Goal: Task Accomplishment & Management: Manage account settings

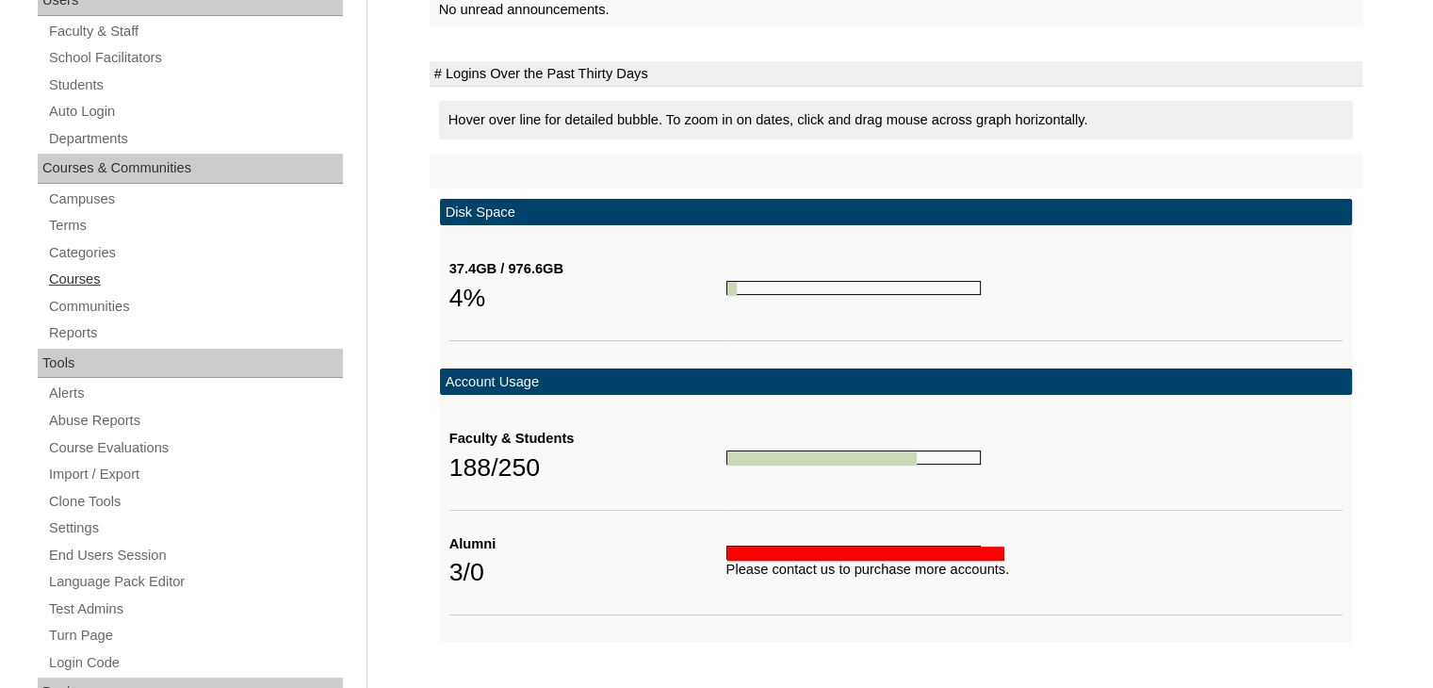
scroll to position [349, 0]
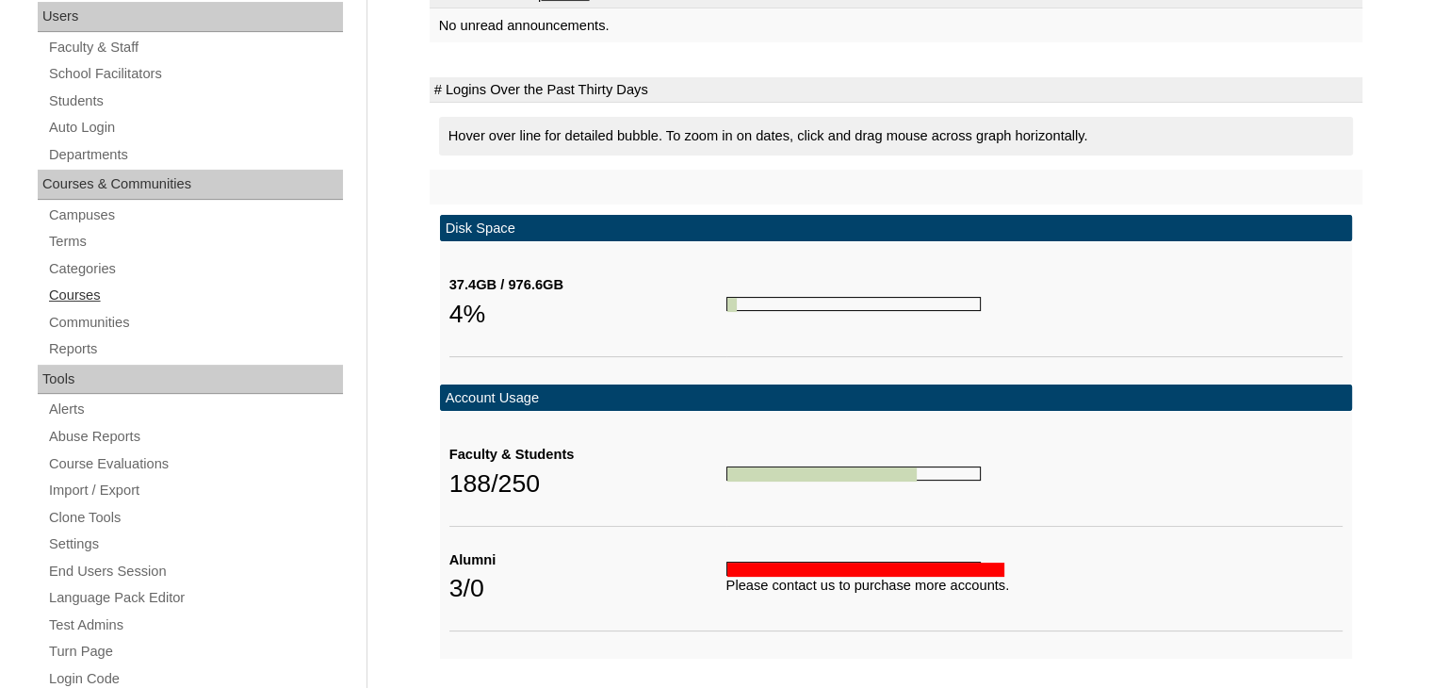
click at [67, 295] on link "Courses" at bounding box center [195, 296] width 296 height 24
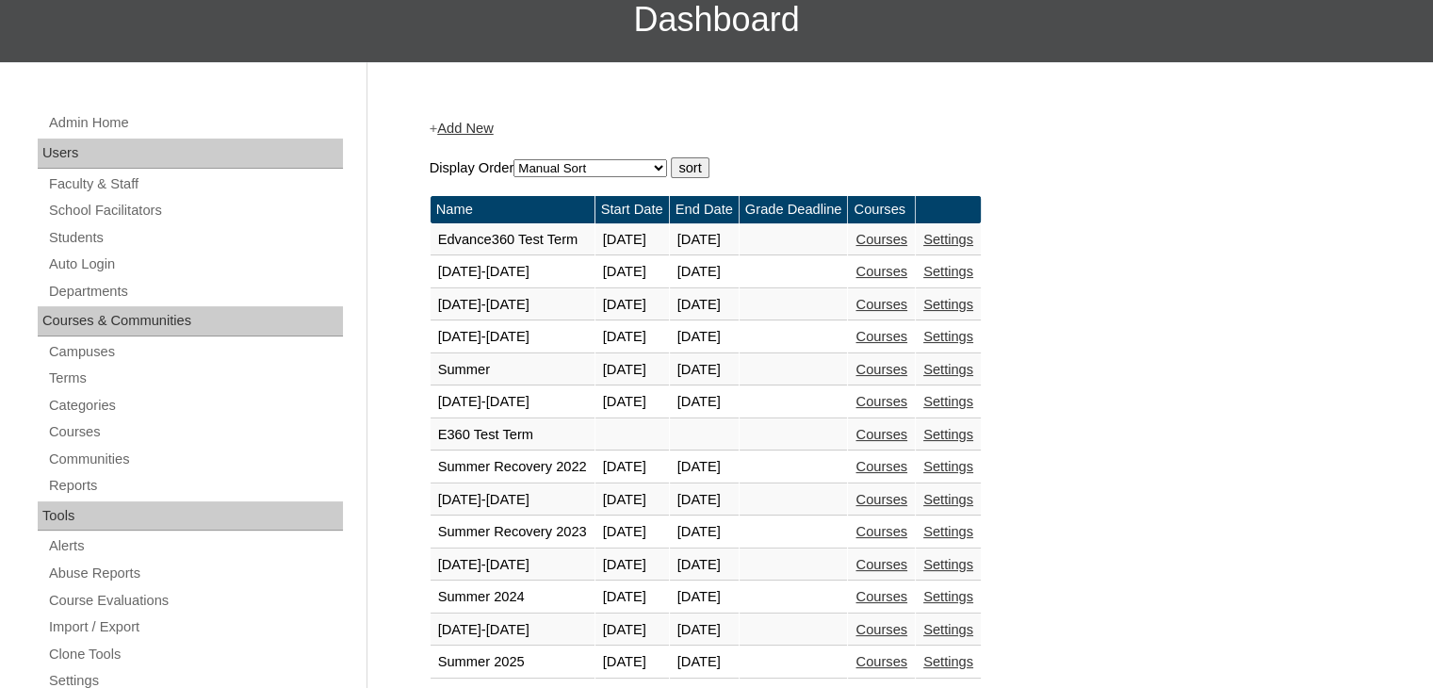
scroll to position [215, 0]
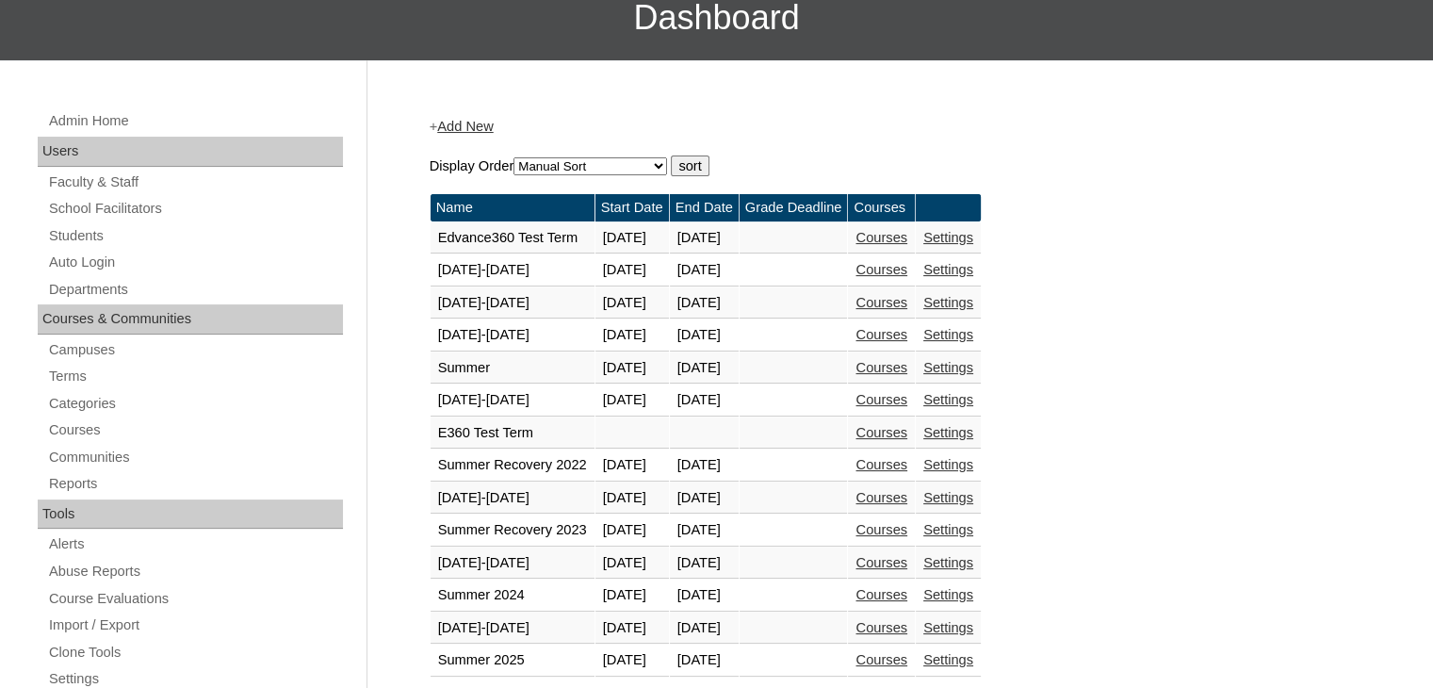
click at [907, 624] on link "Courses" at bounding box center [881, 627] width 52 height 15
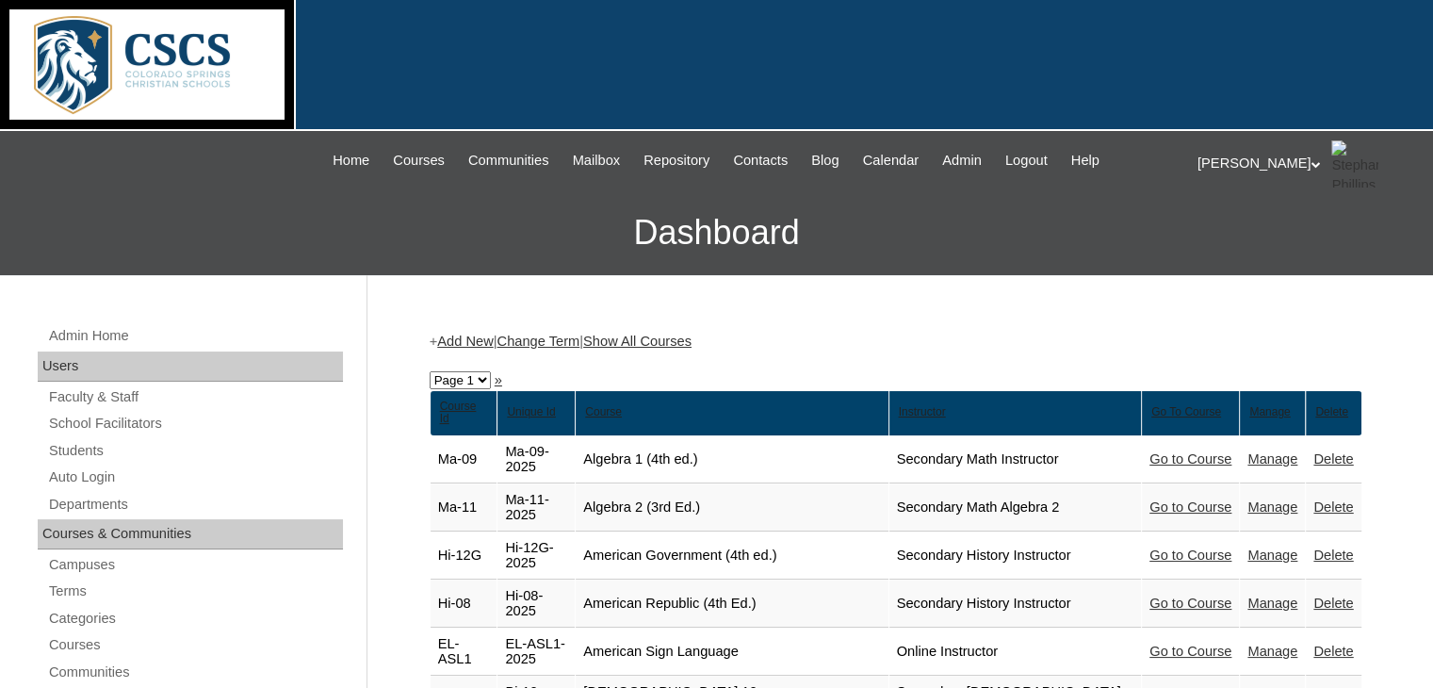
click at [448, 55] on div at bounding box center [716, 65] width 1433 height 131
click at [849, 70] on div at bounding box center [716, 65] width 1433 height 131
click at [691, 340] on link "Show All Courses" at bounding box center [637, 340] width 108 height 15
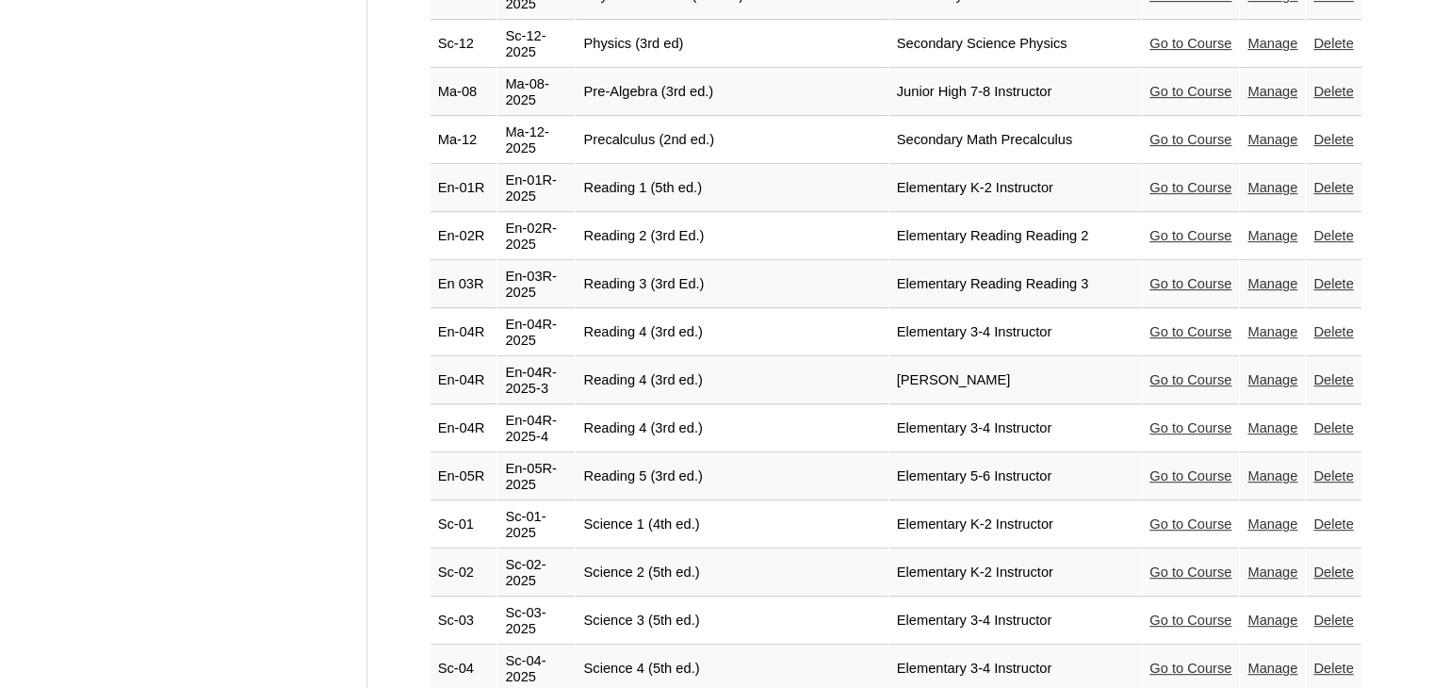
scroll to position [7984, 0]
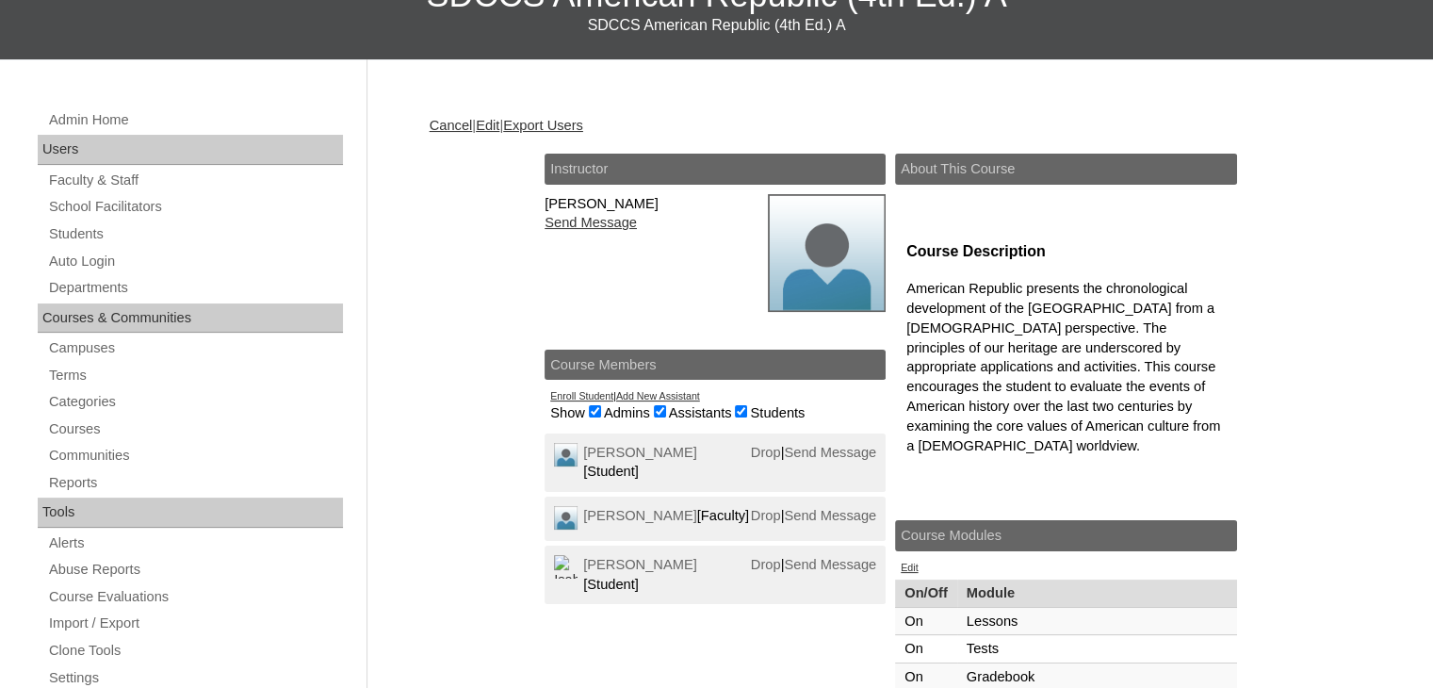
scroll to position [241, 0]
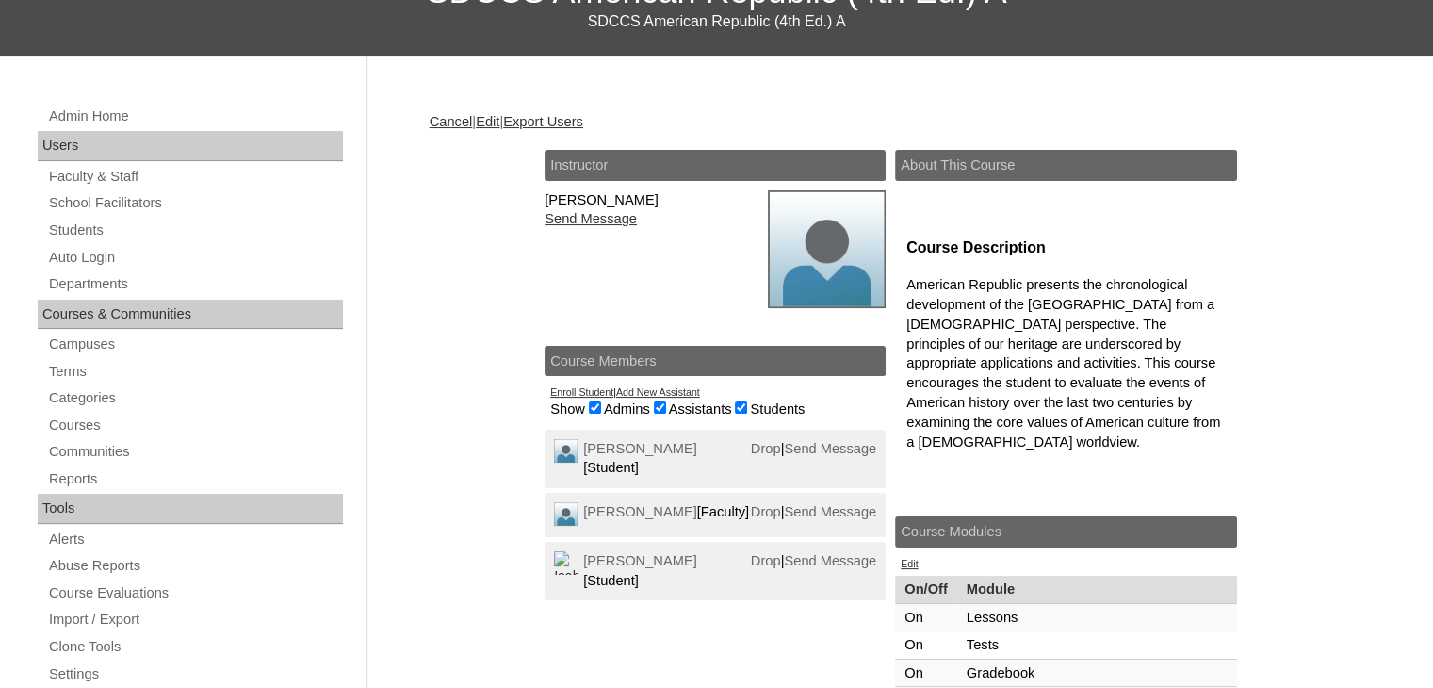
click at [682, 389] on link "Add New Assistant" at bounding box center [658, 391] width 84 height 11
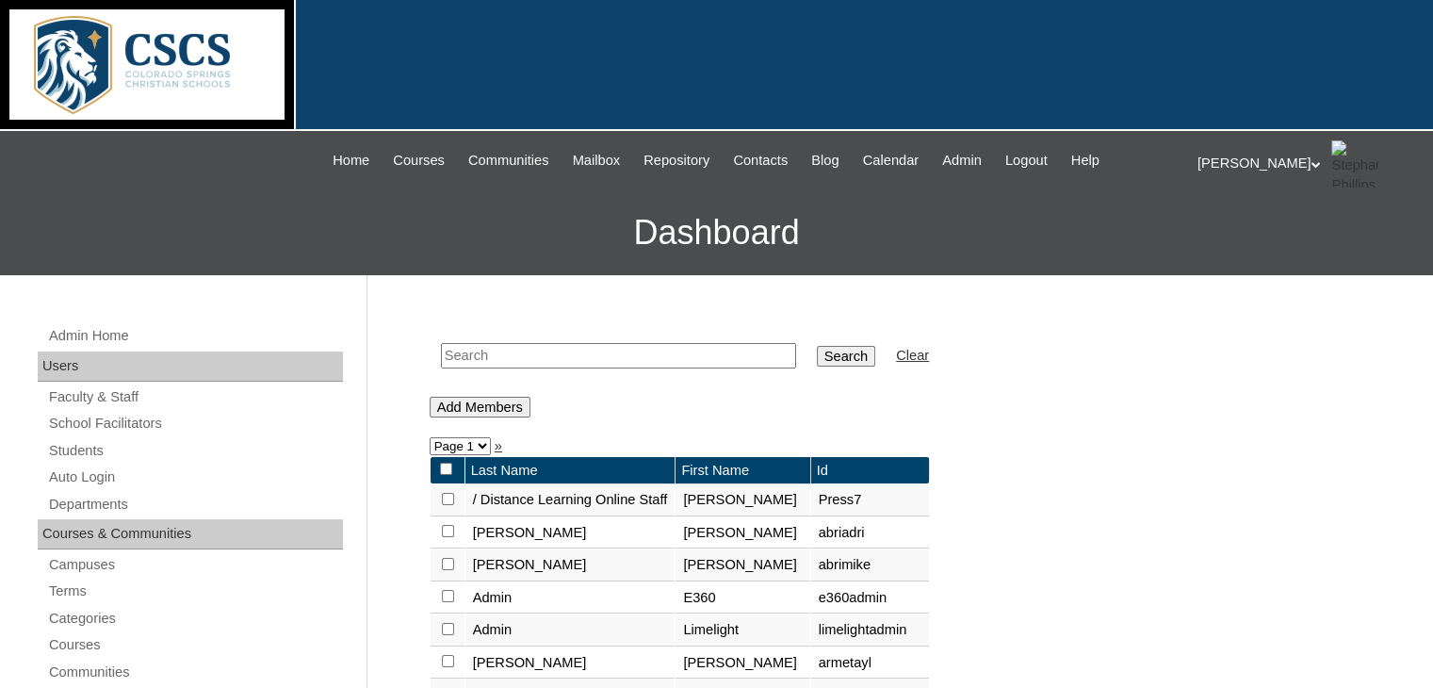
click at [614, 361] on input "text" at bounding box center [618, 355] width 355 height 25
type input "snow"
click at [817, 355] on input "Search" at bounding box center [846, 356] width 58 height 21
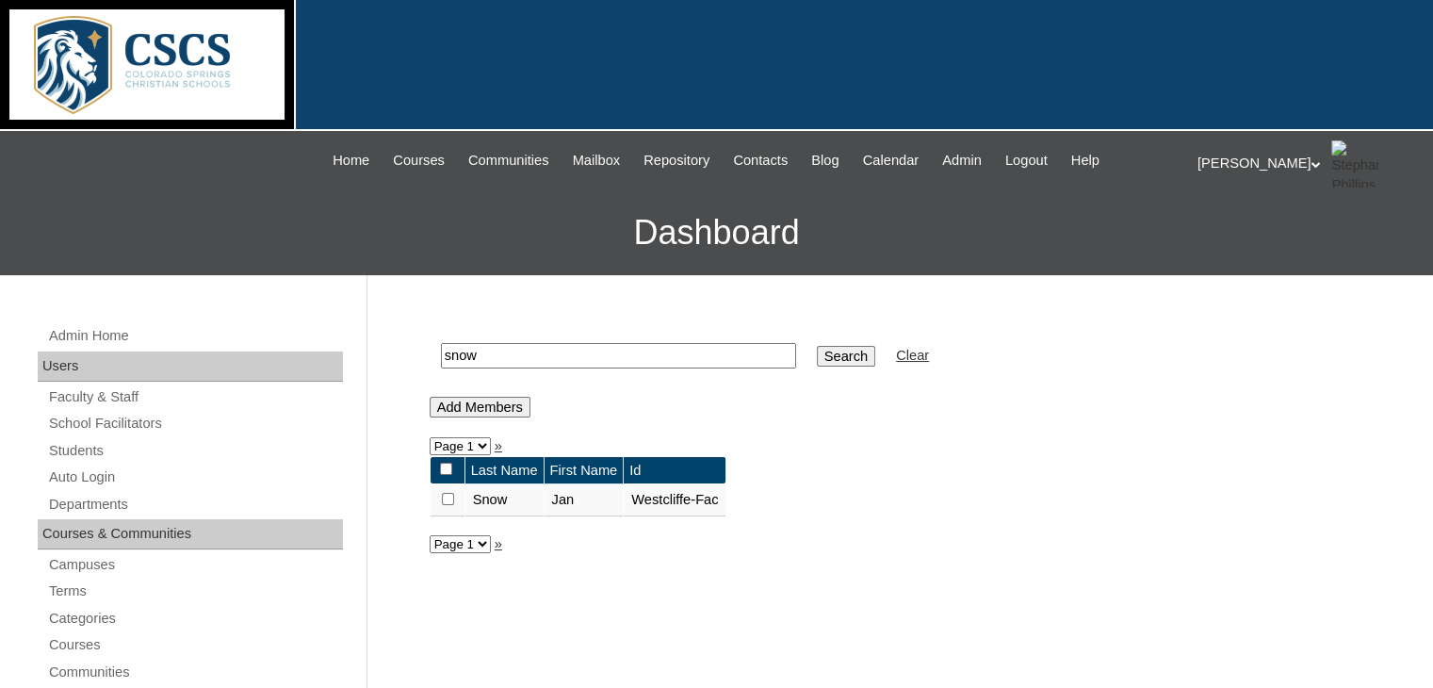
click at [446, 496] on input "checkbox" at bounding box center [448, 499] width 12 height 12
checkbox input "true"
click at [467, 412] on input "Add Members" at bounding box center [480, 407] width 101 height 21
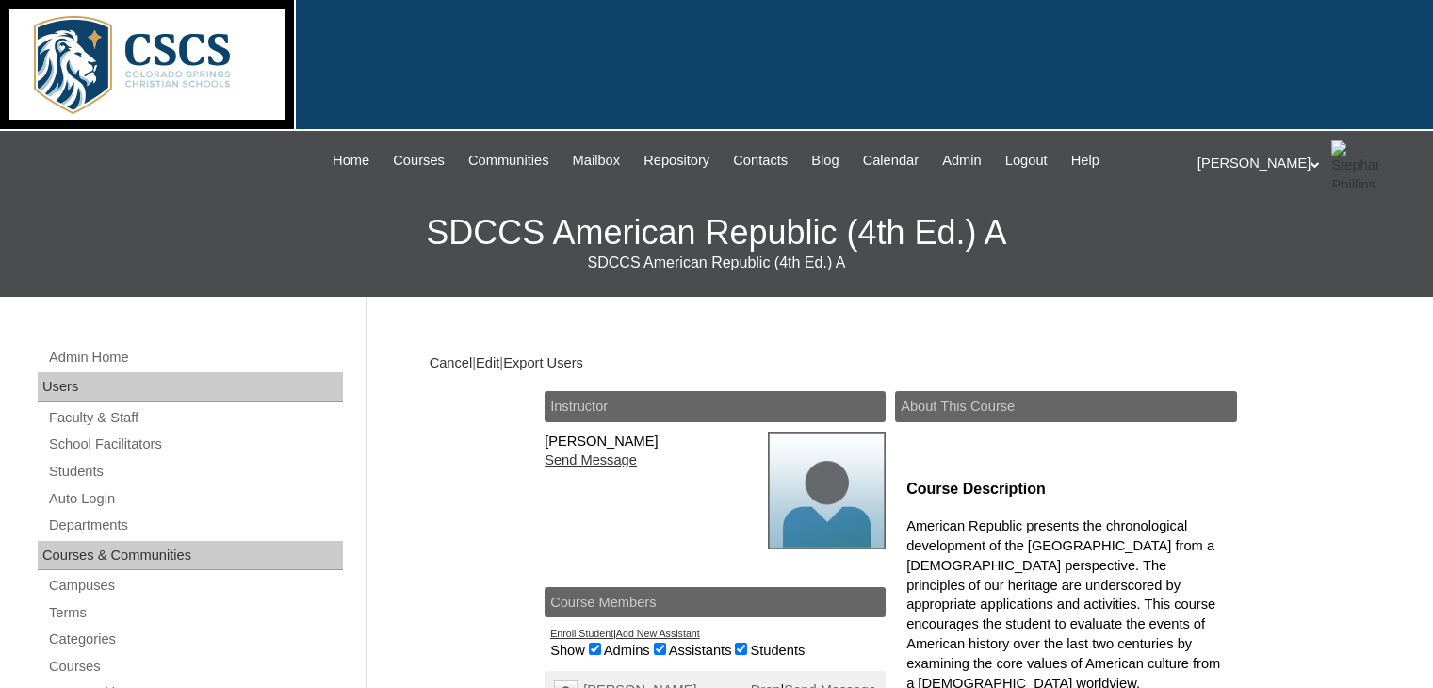
scroll to position [219, 0]
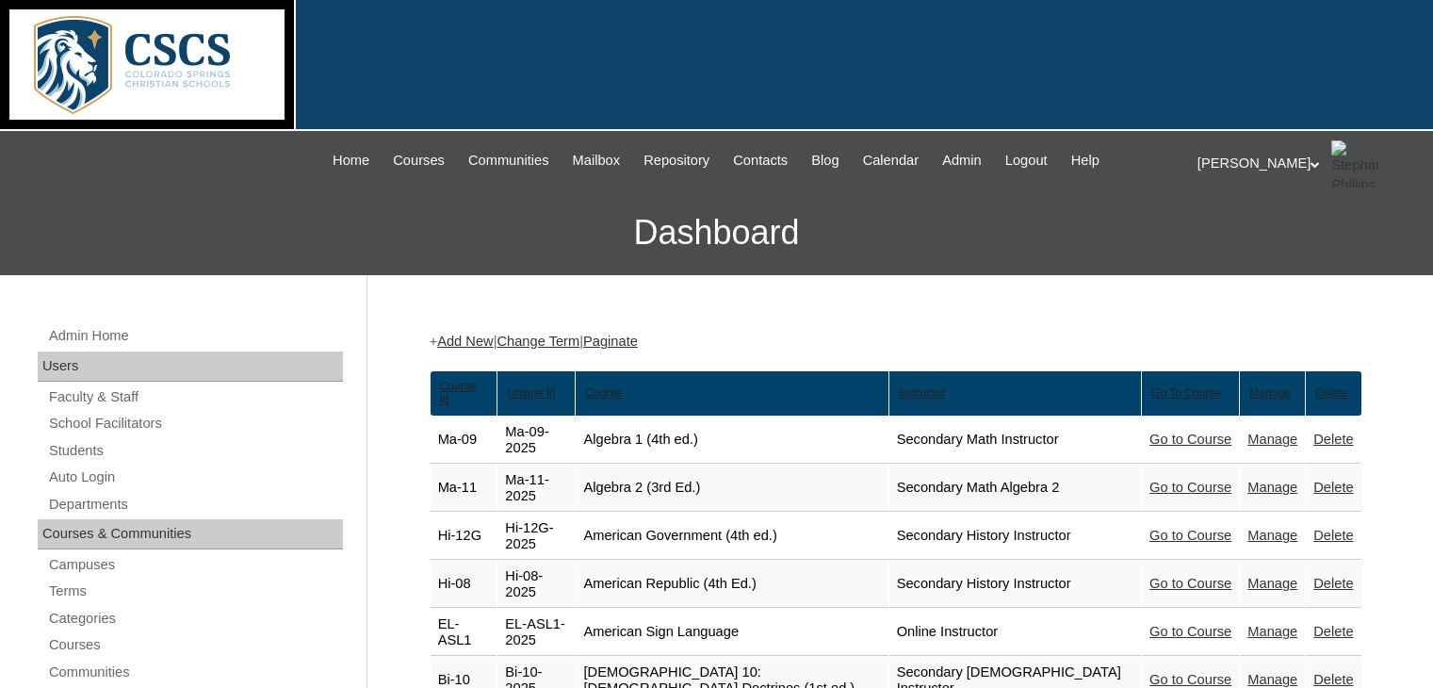
scroll to position [7984, 0]
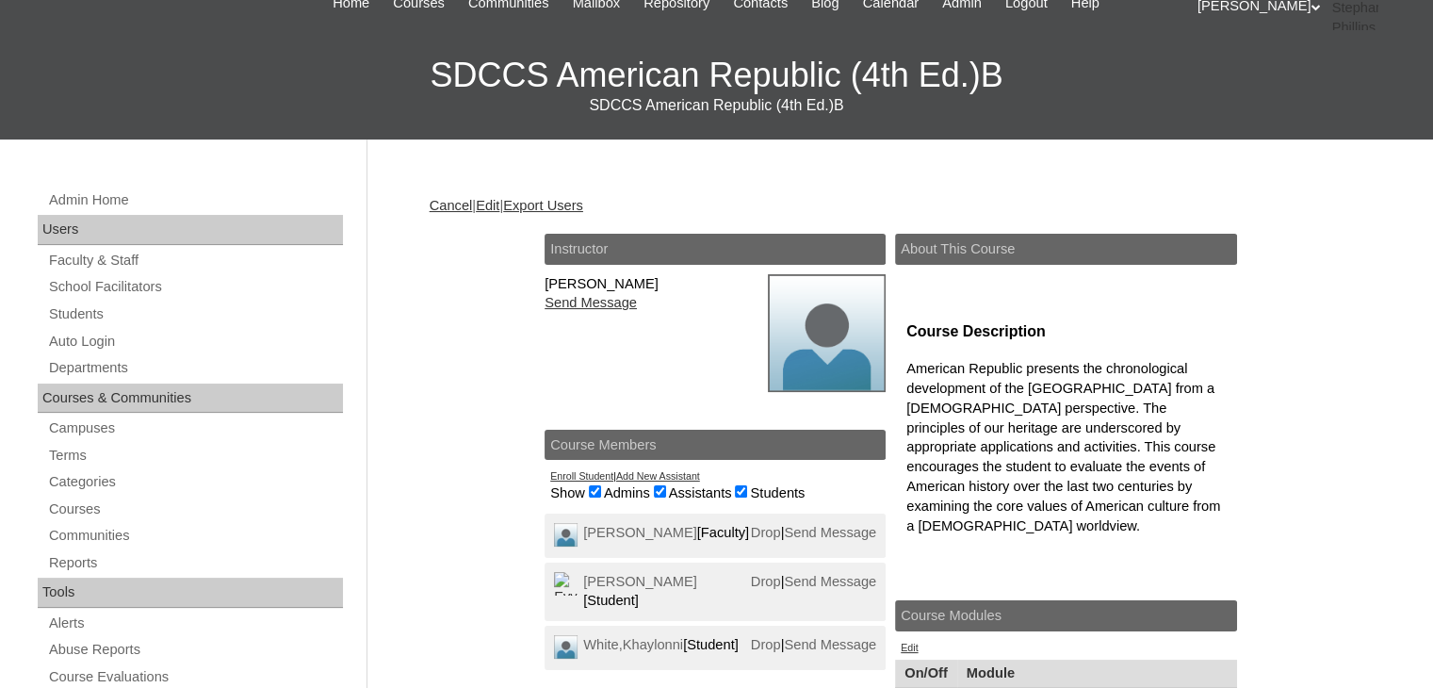
scroll to position [158, 0]
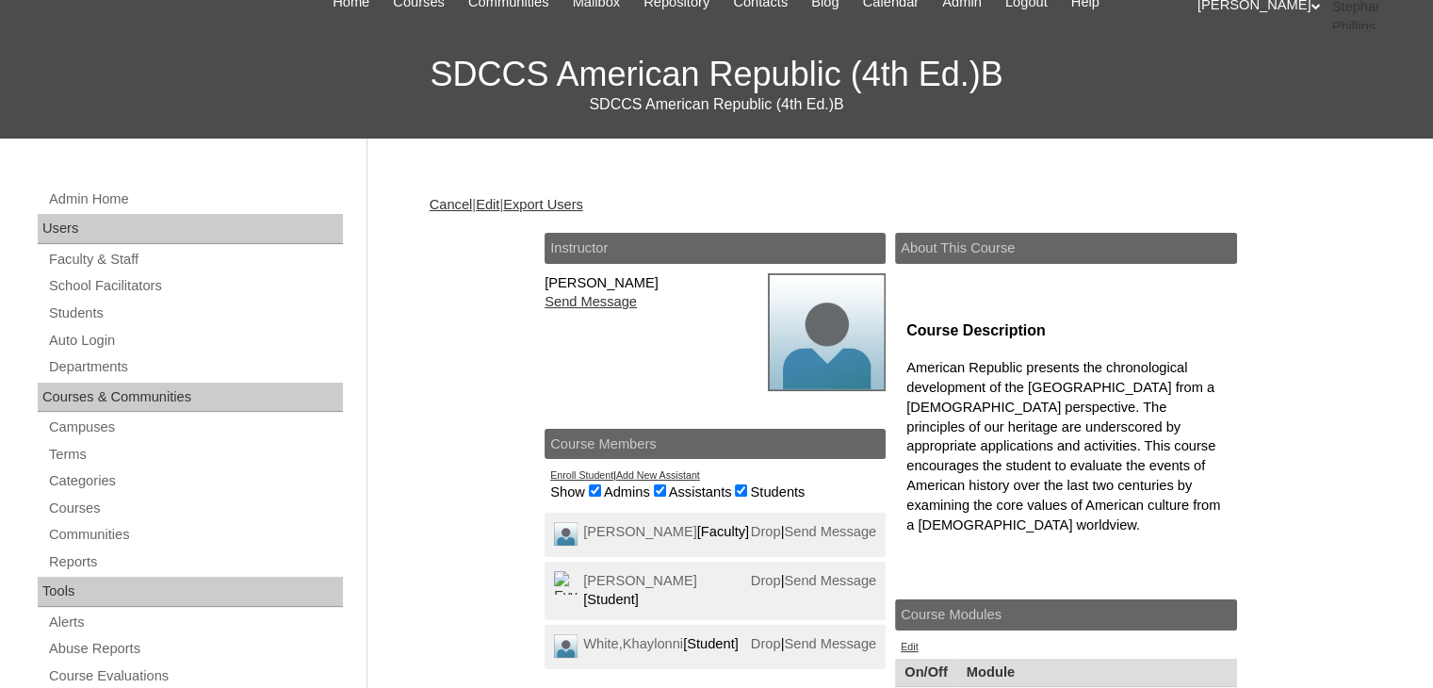
click at [661, 472] on link "Add New Assistant" at bounding box center [658, 474] width 84 height 11
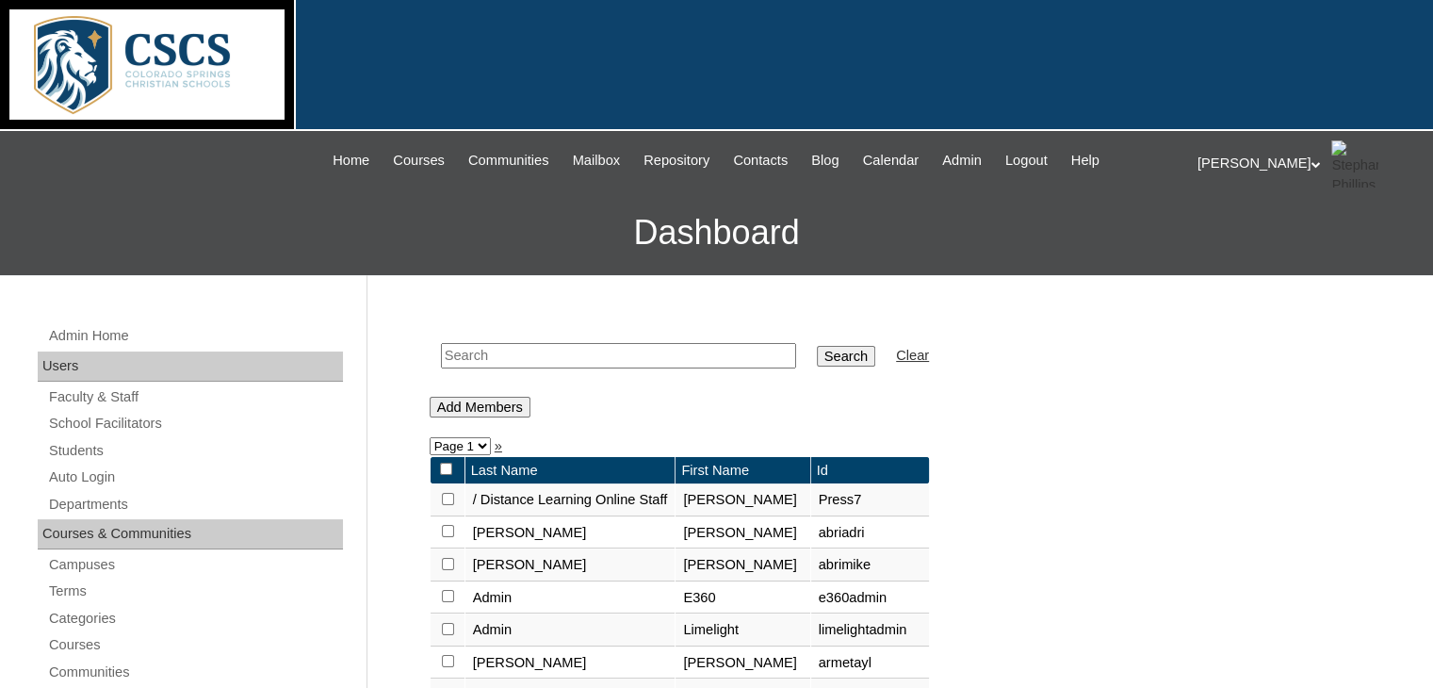
click at [531, 357] on input "text" at bounding box center [618, 355] width 355 height 25
type input "snow"
click at [817, 357] on input "Search" at bounding box center [846, 356] width 58 height 21
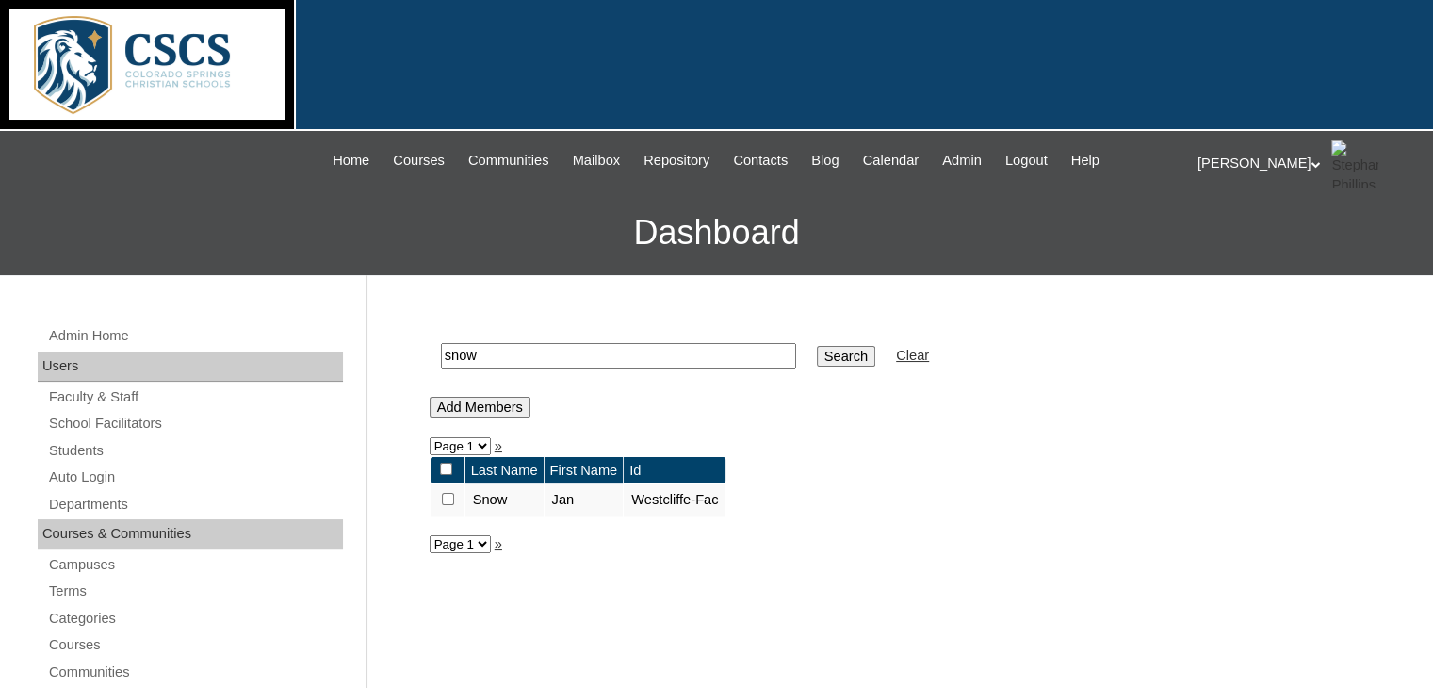
click at [446, 495] on input "checkbox" at bounding box center [448, 499] width 12 height 12
checkbox input "true"
click at [496, 400] on input "Add Members" at bounding box center [480, 407] width 101 height 21
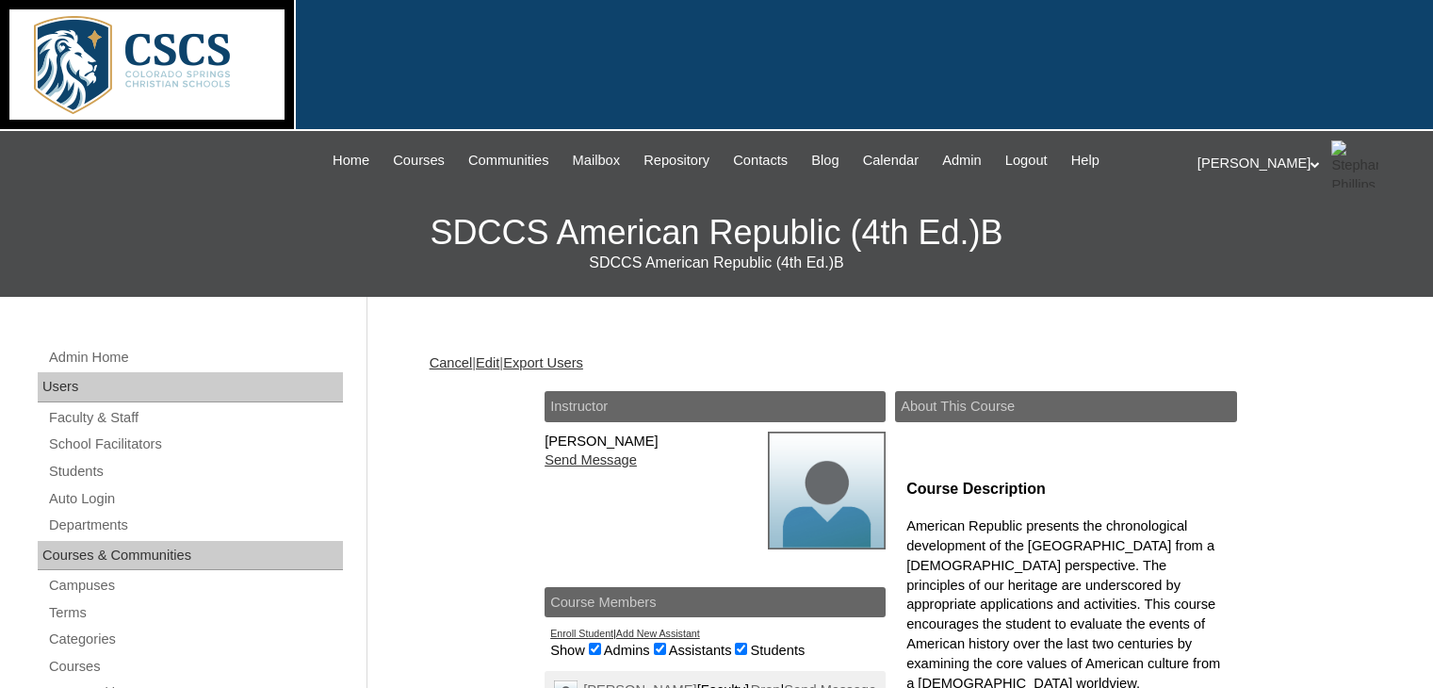
scroll to position [157, 0]
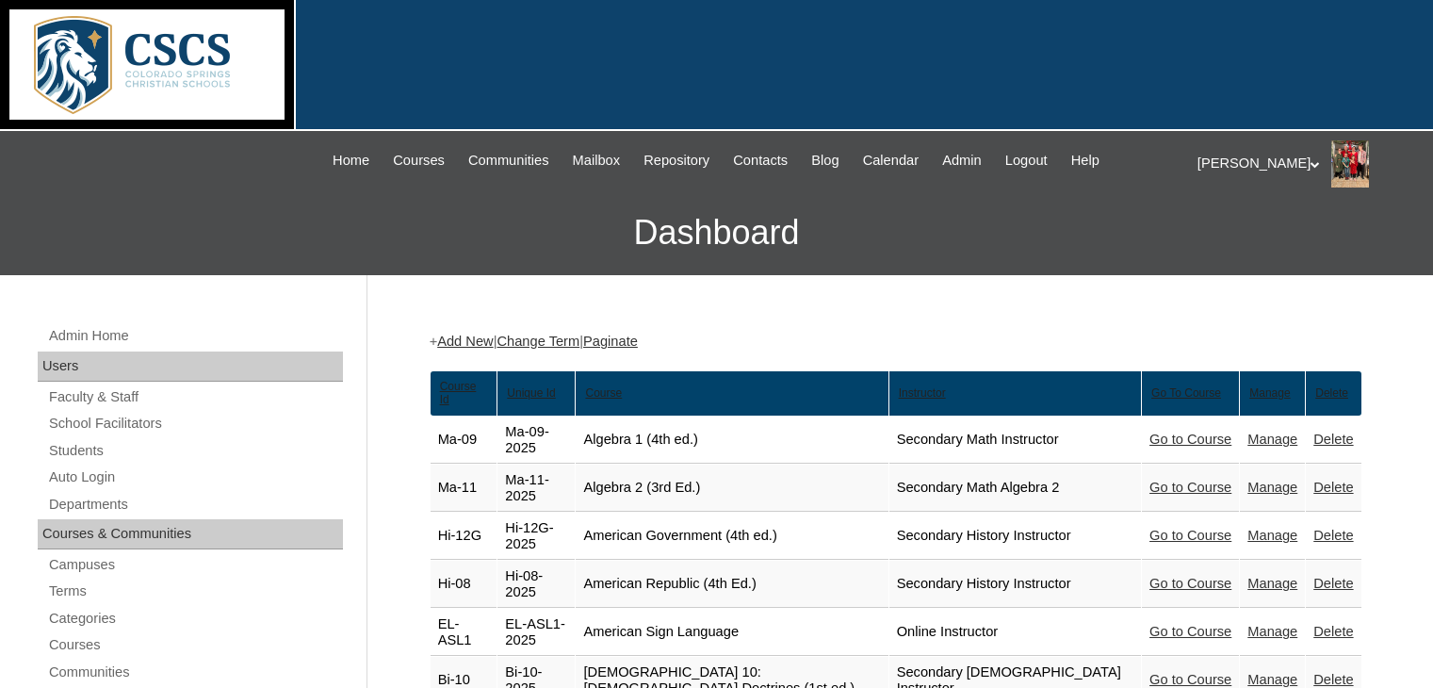
scroll to position [7984, 0]
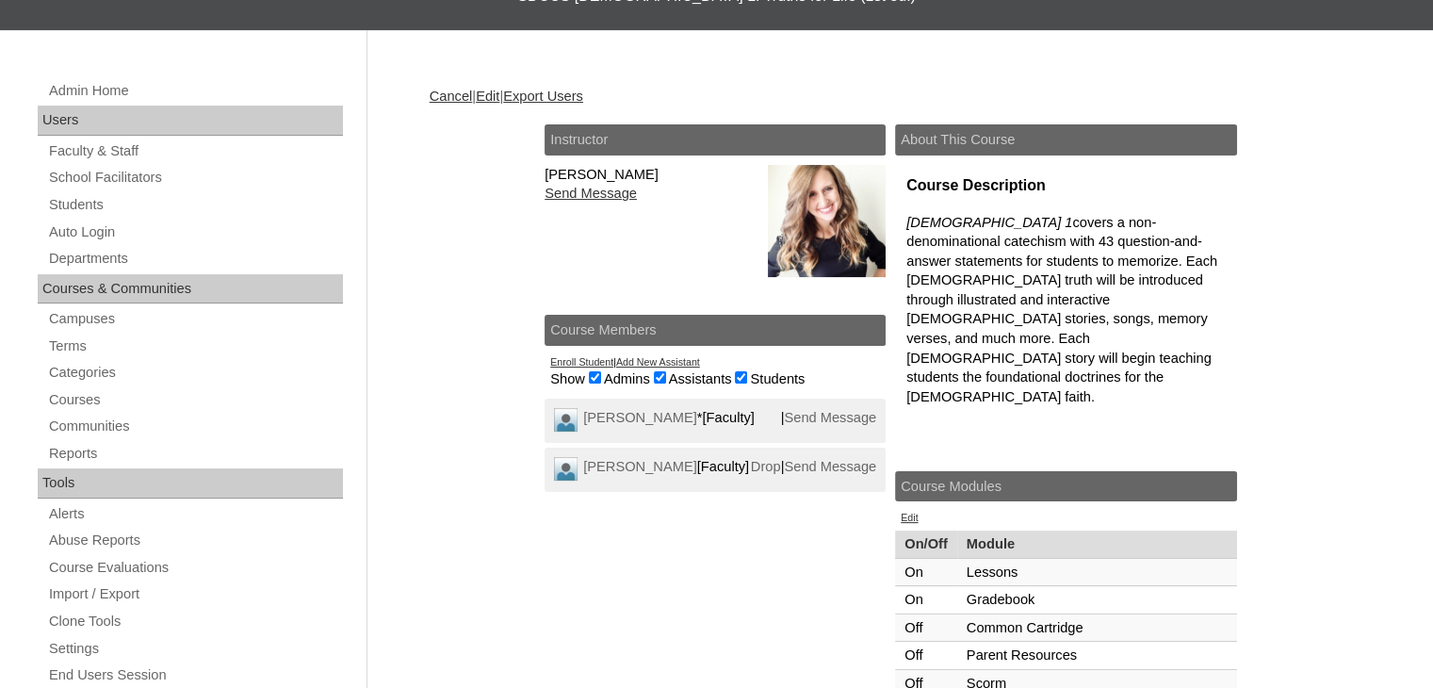
scroll to position [315, 0]
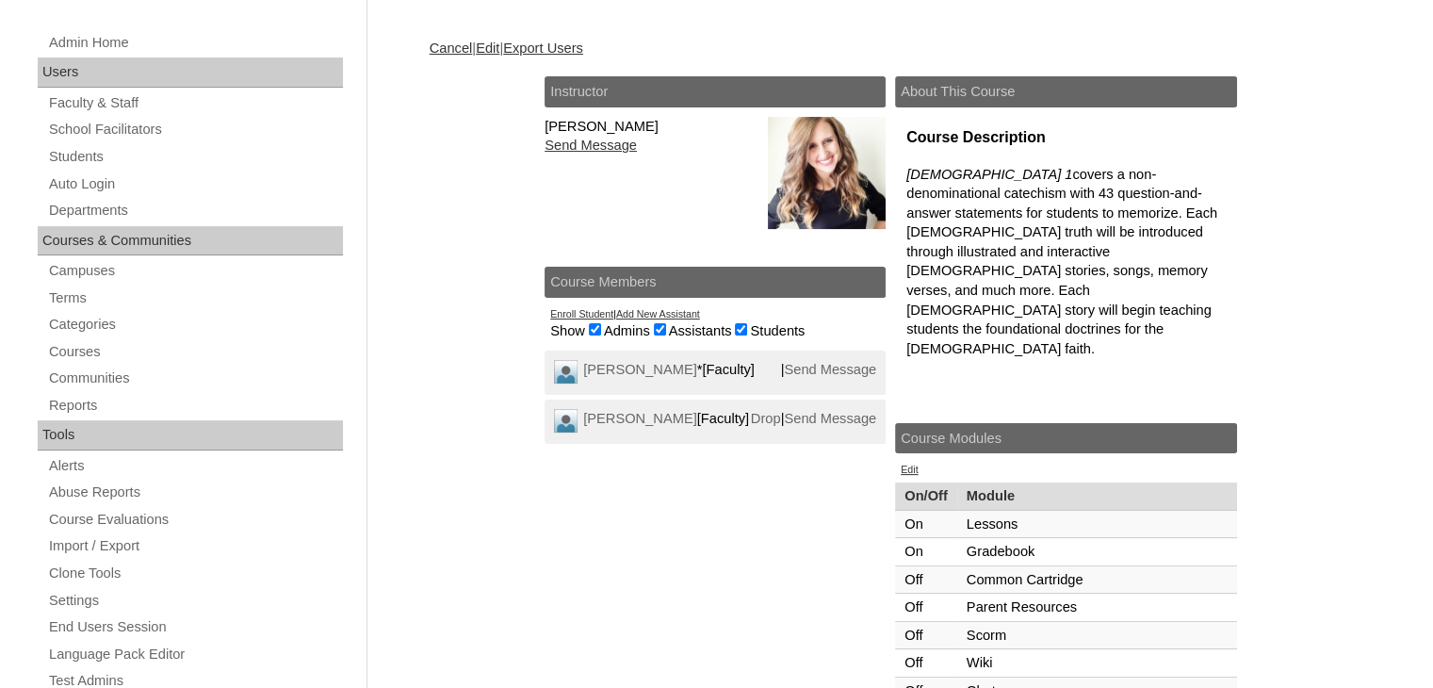
click at [644, 313] on link "Add New Assistant" at bounding box center [658, 313] width 84 height 11
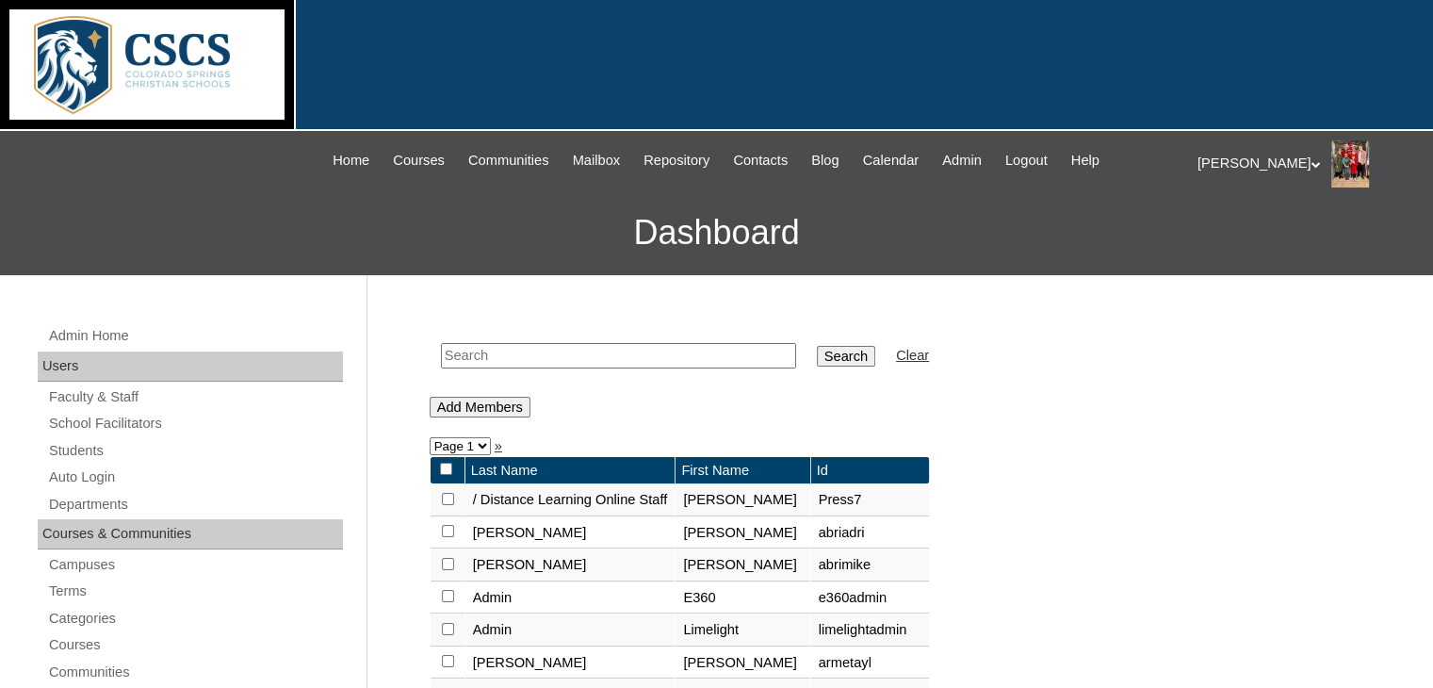
click at [452, 349] on input "text" at bounding box center [618, 355] width 355 height 25
type input "snow"
click at [817, 361] on input "Search" at bounding box center [846, 356] width 58 height 21
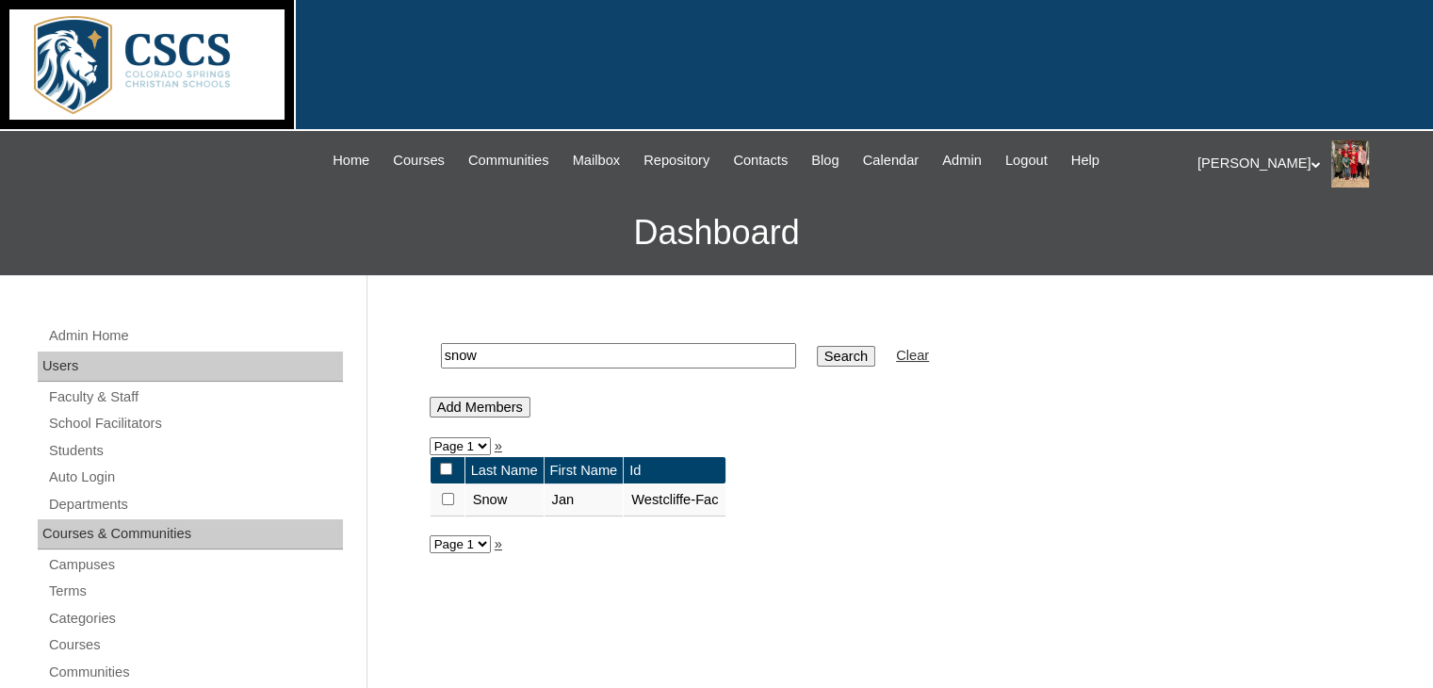
click at [444, 500] on input "checkbox" at bounding box center [448, 499] width 12 height 12
checkbox input "true"
click at [475, 407] on input "Add Members" at bounding box center [480, 407] width 101 height 21
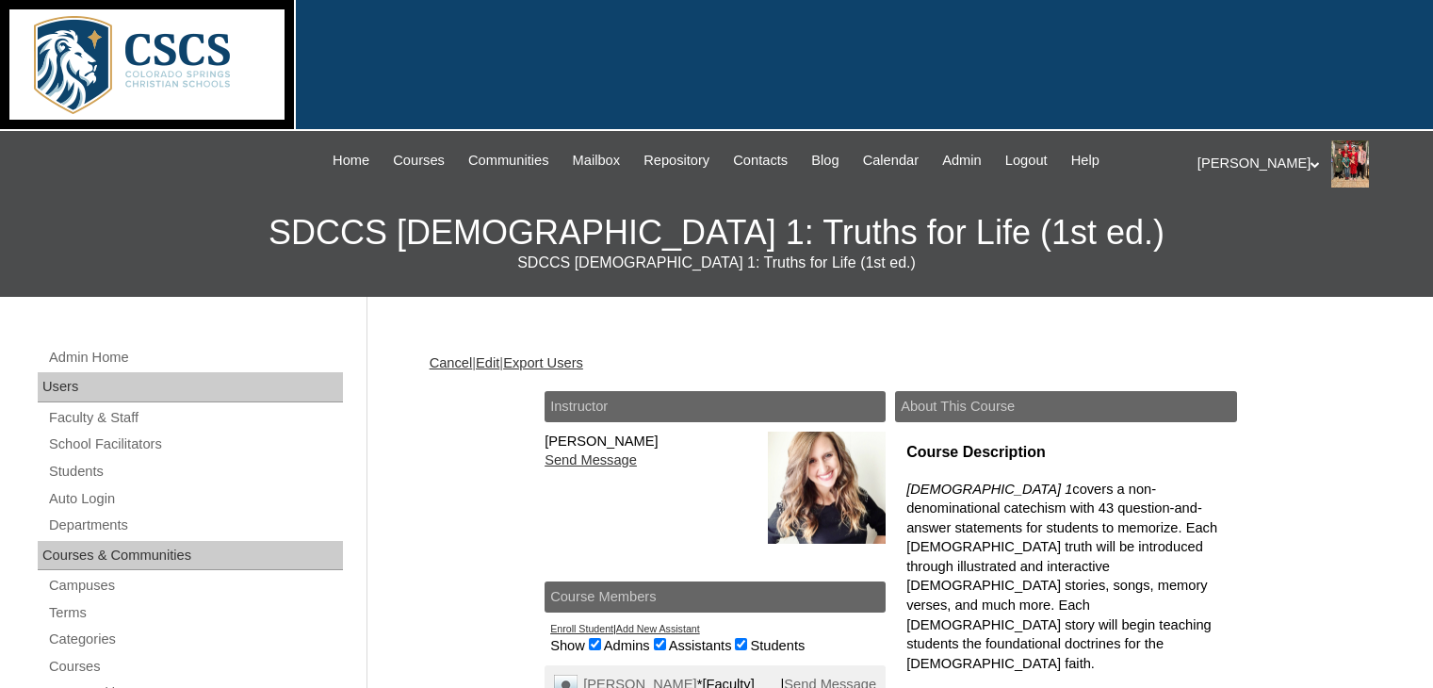
scroll to position [315, 0]
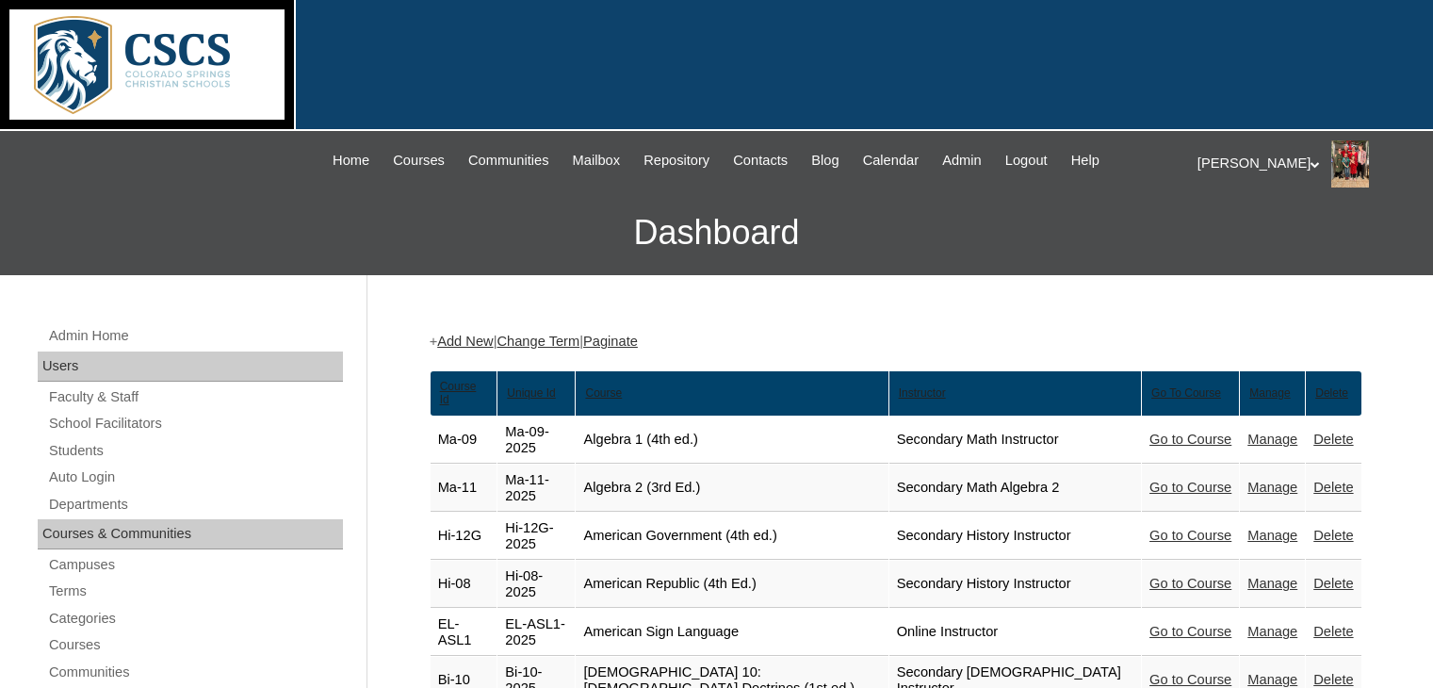
scroll to position [7984, 0]
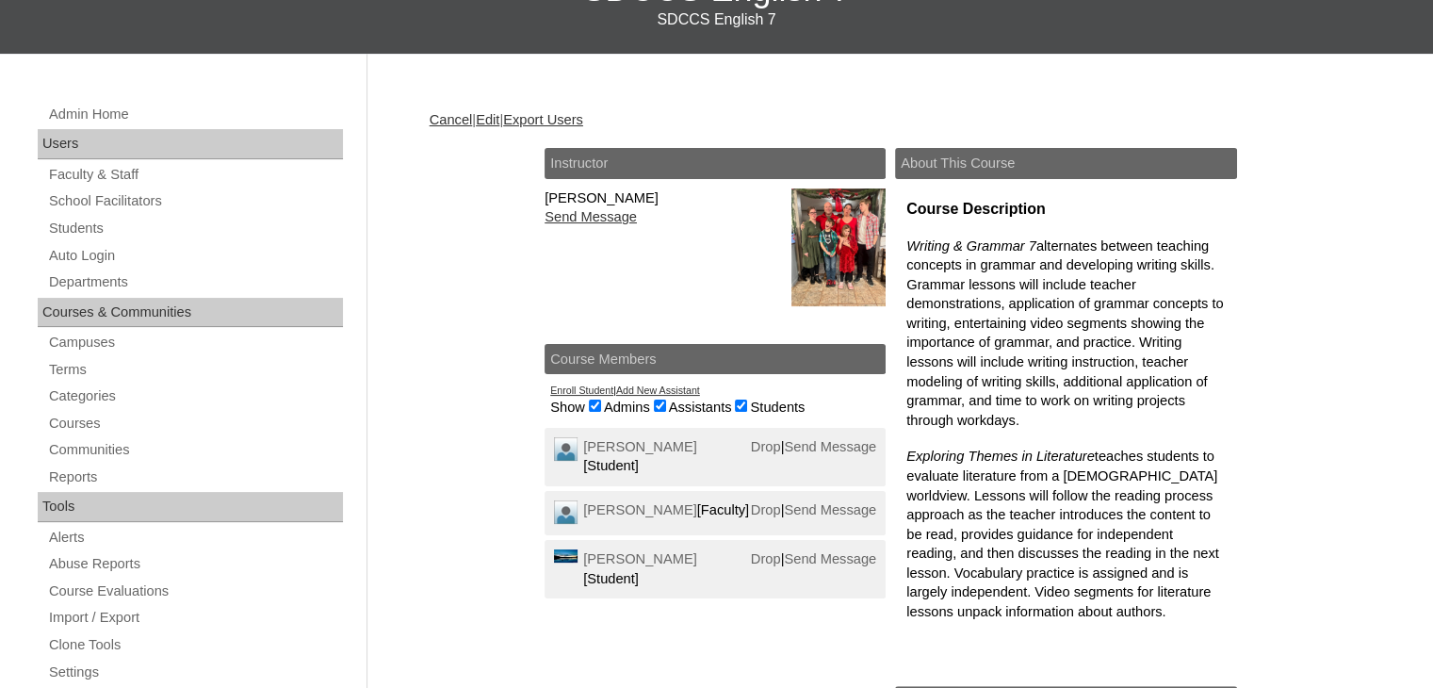
scroll to position [244, 0]
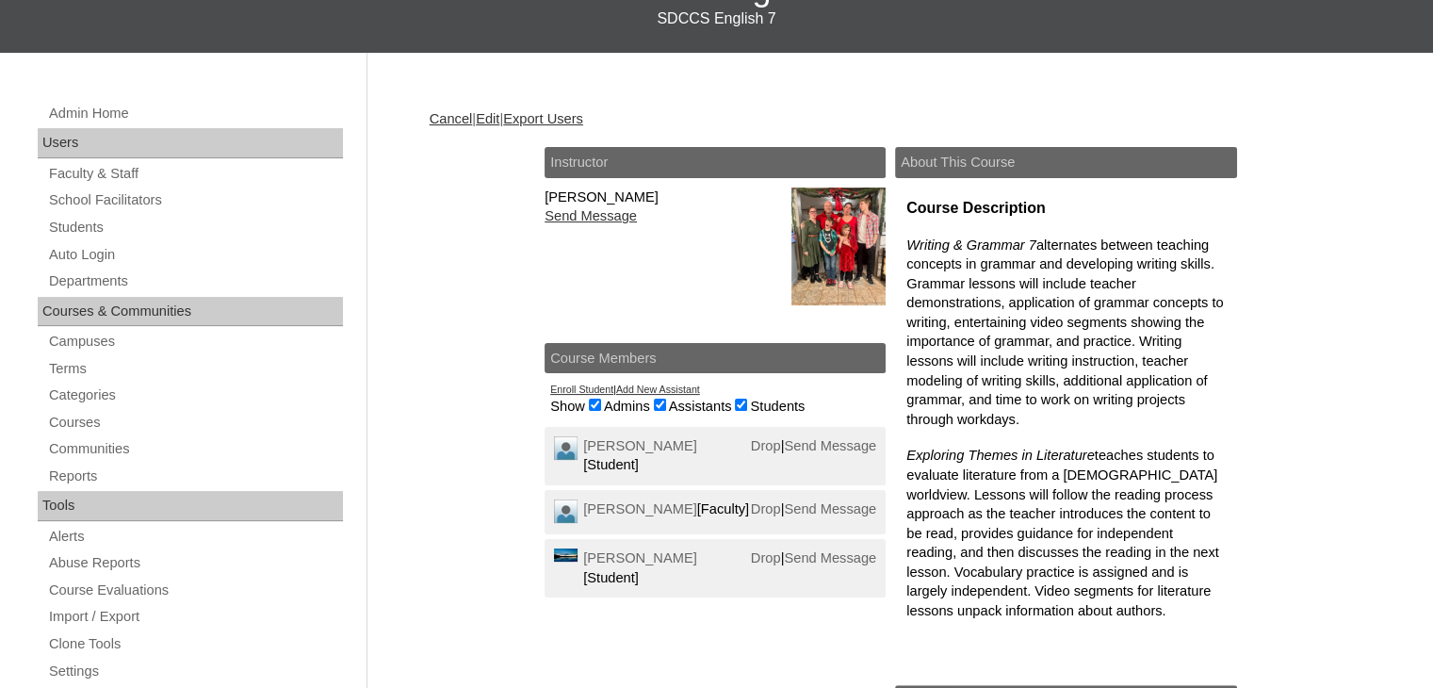
click at [640, 388] on link "Add New Assistant" at bounding box center [658, 388] width 84 height 11
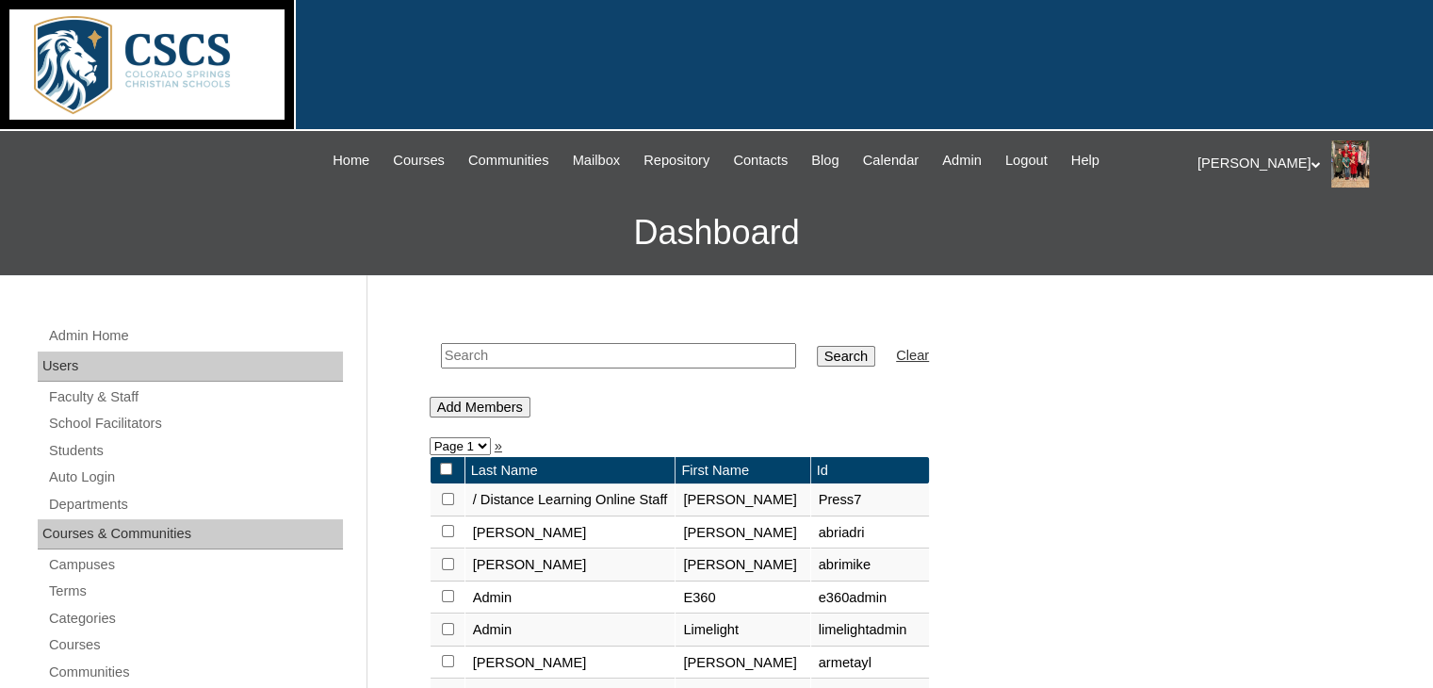
click at [487, 357] on input "text" at bounding box center [618, 355] width 355 height 25
type input "snow"
click at [817, 361] on input "Search" at bounding box center [846, 356] width 58 height 21
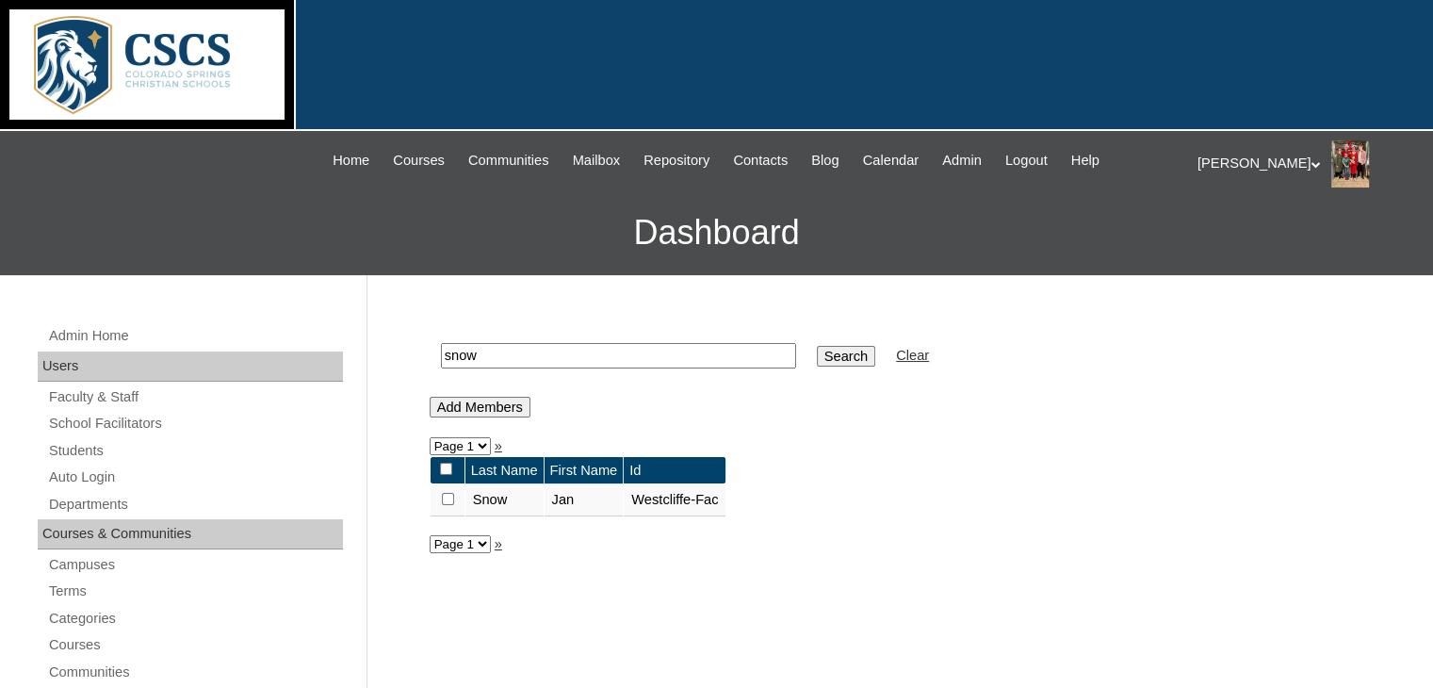
click at [444, 496] on input "checkbox" at bounding box center [448, 499] width 12 height 12
checkbox input "true"
click at [471, 404] on input "Add Members" at bounding box center [480, 407] width 101 height 21
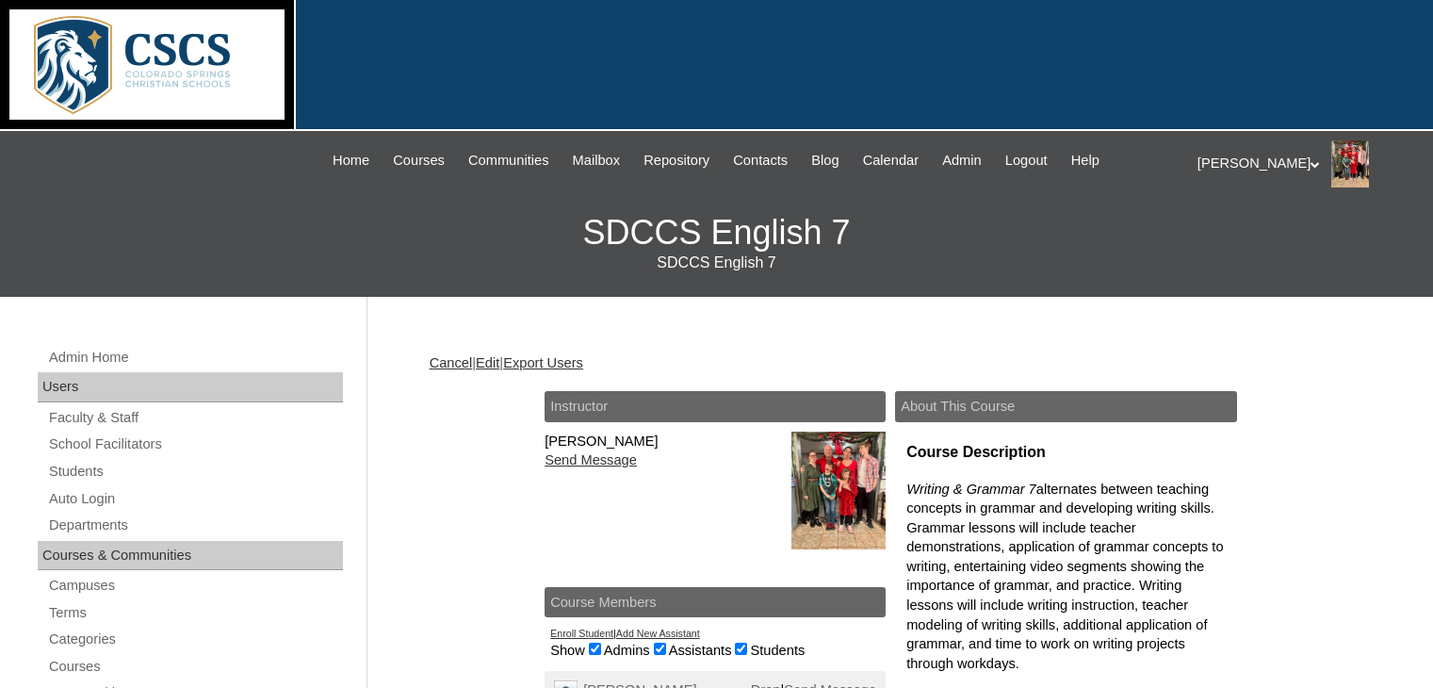
scroll to position [221, 0]
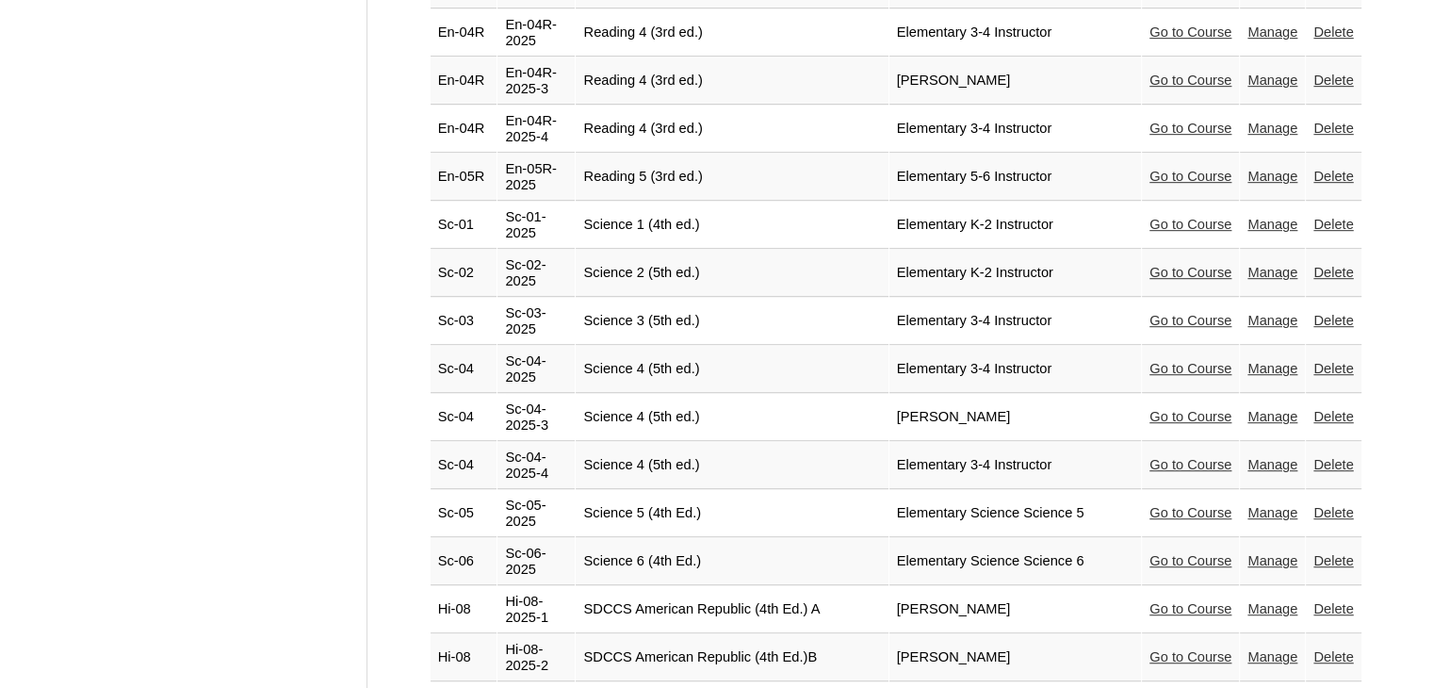
scroll to position [8287, 0]
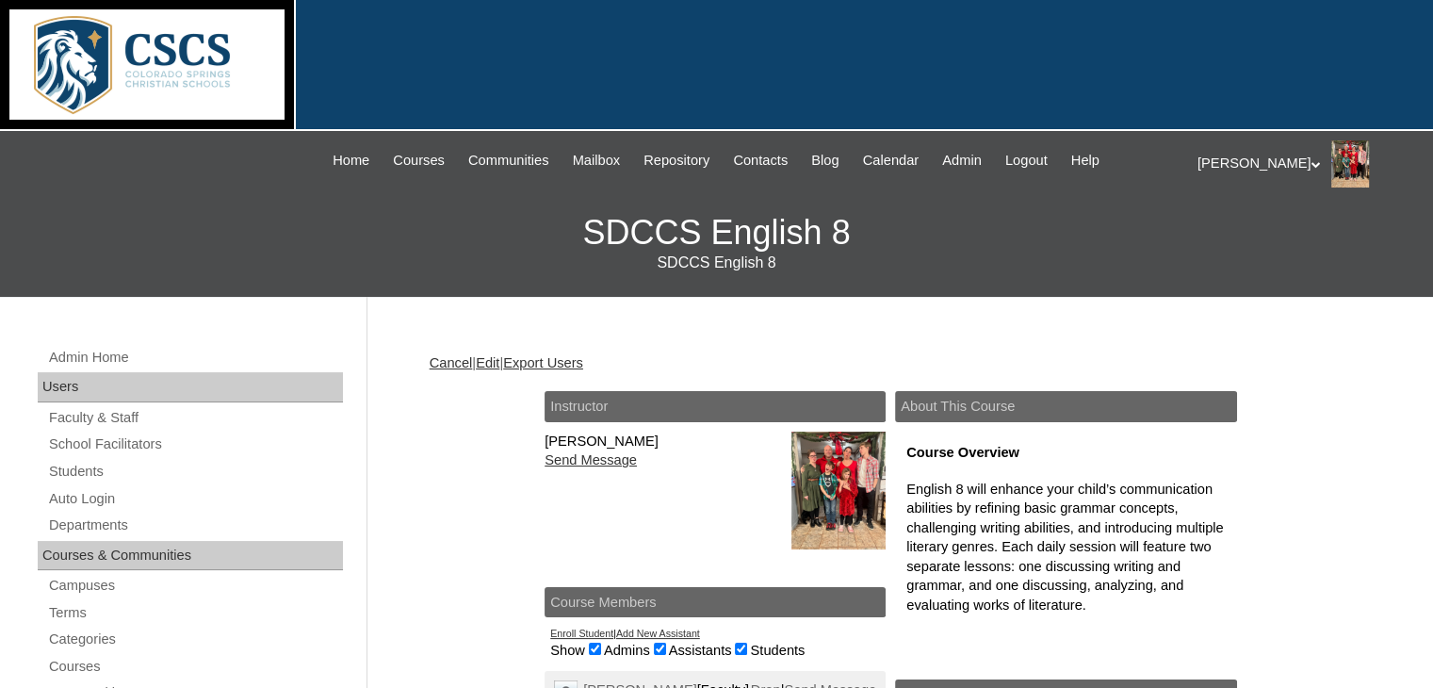
click at [652, 634] on link "Add New Assistant" at bounding box center [658, 632] width 84 height 11
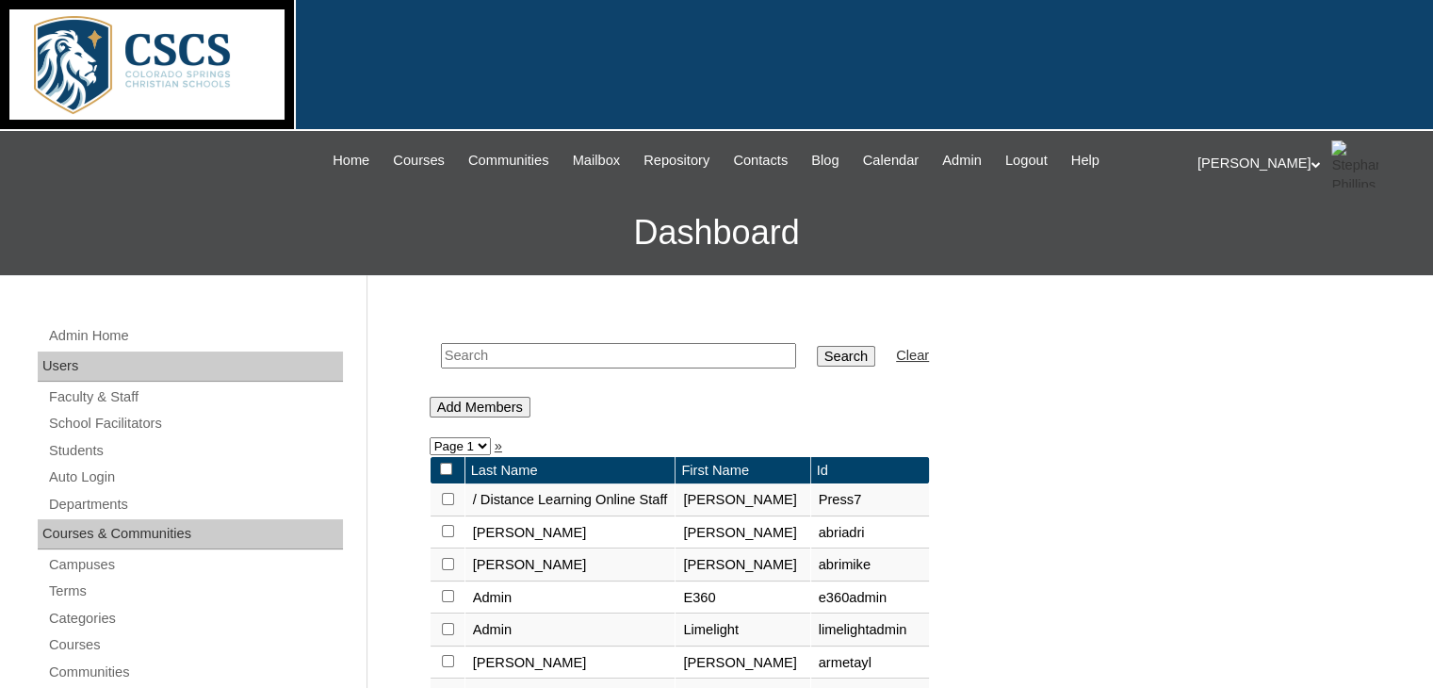
click at [485, 359] on input "text" at bounding box center [618, 355] width 355 height 25
type input "snow"
click at [817, 356] on input "Search" at bounding box center [846, 356] width 58 height 21
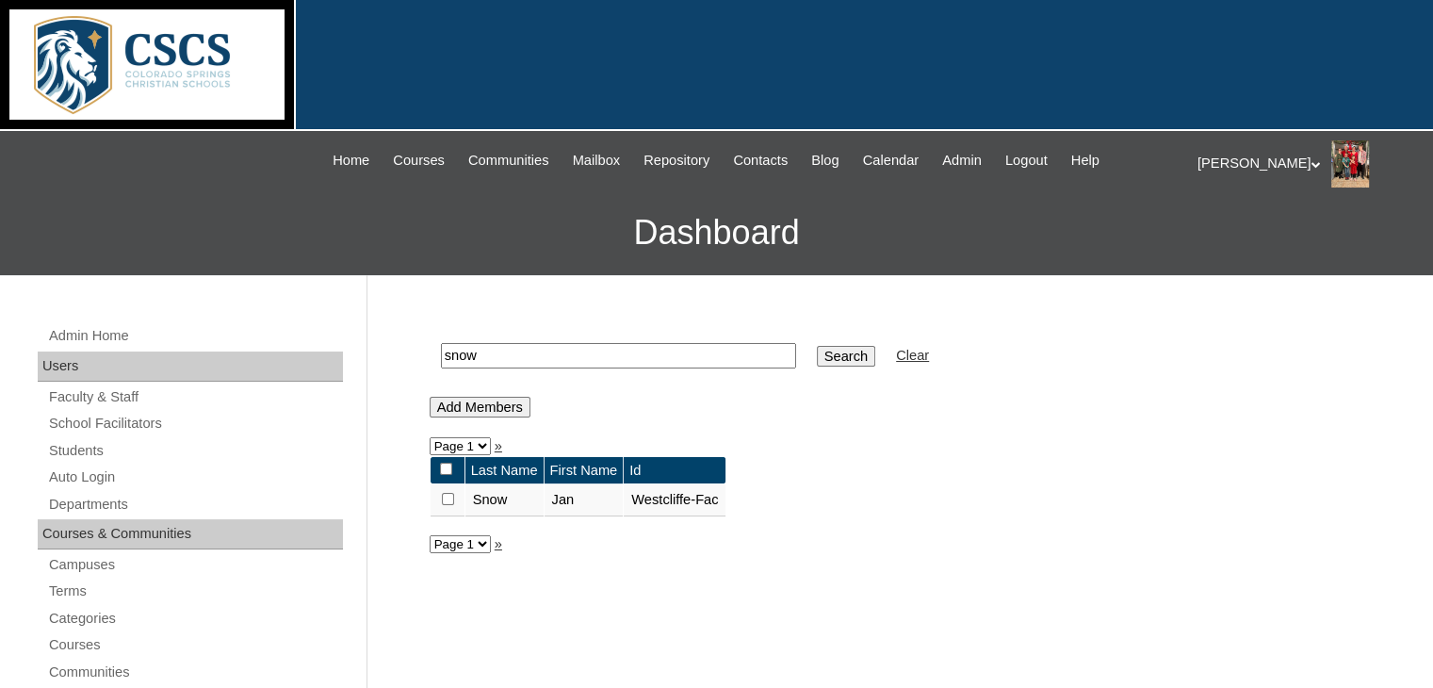
click at [444, 496] on input "checkbox" at bounding box center [448, 499] width 12 height 12
checkbox input "true"
click at [467, 406] on input "Add Members" at bounding box center [480, 407] width 101 height 21
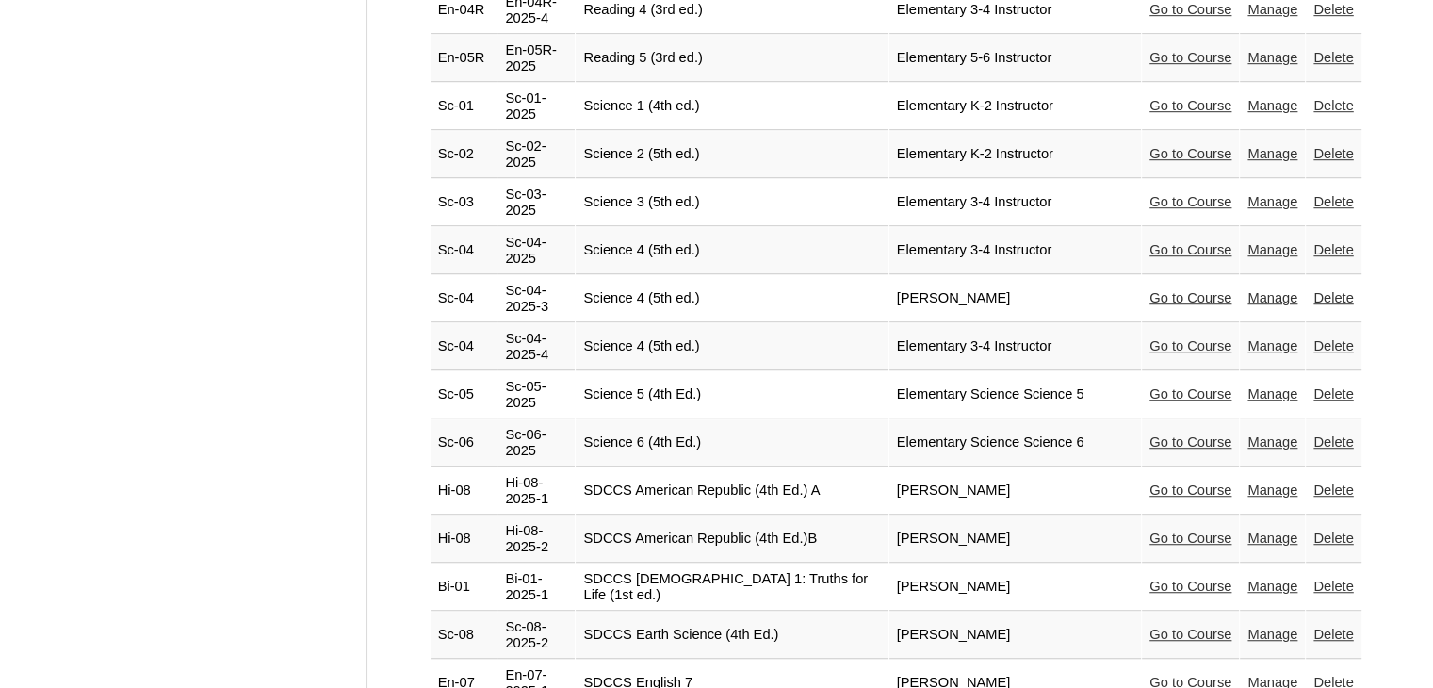
scroll to position [8520, 0]
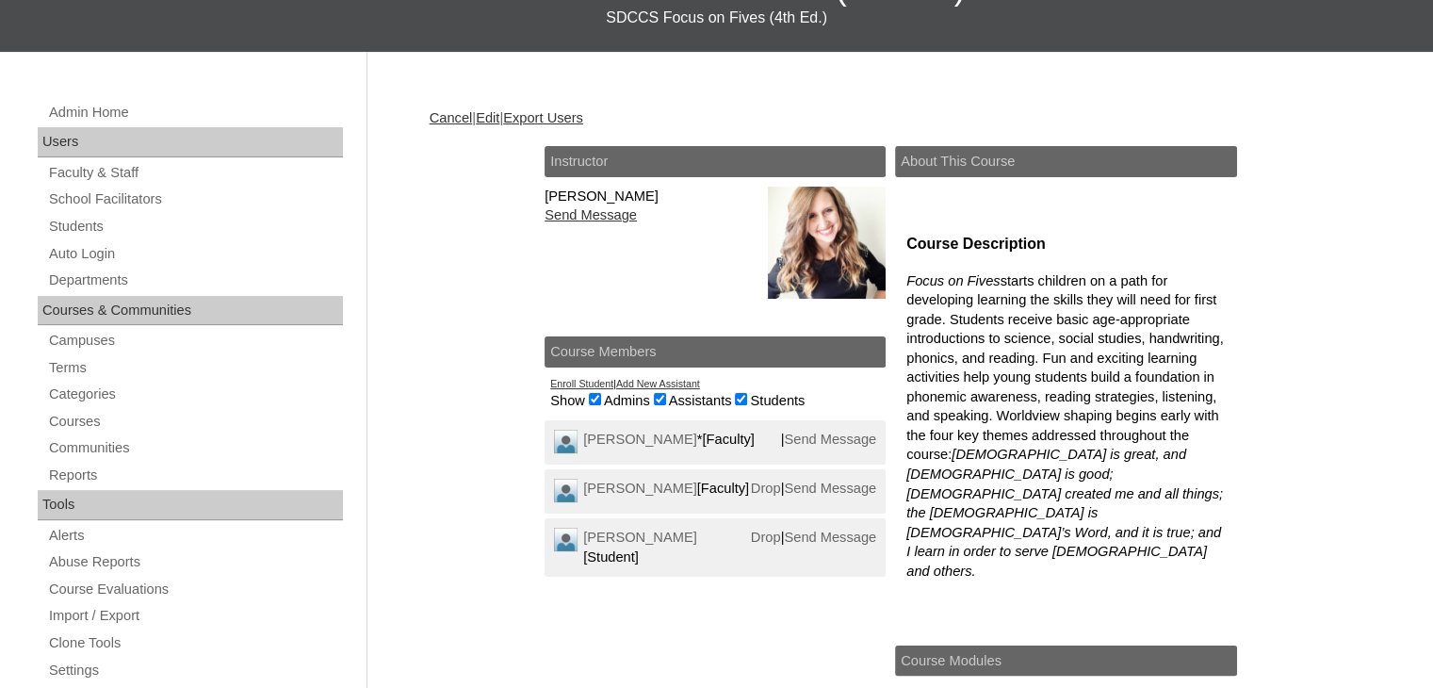
scroll to position [244, 0]
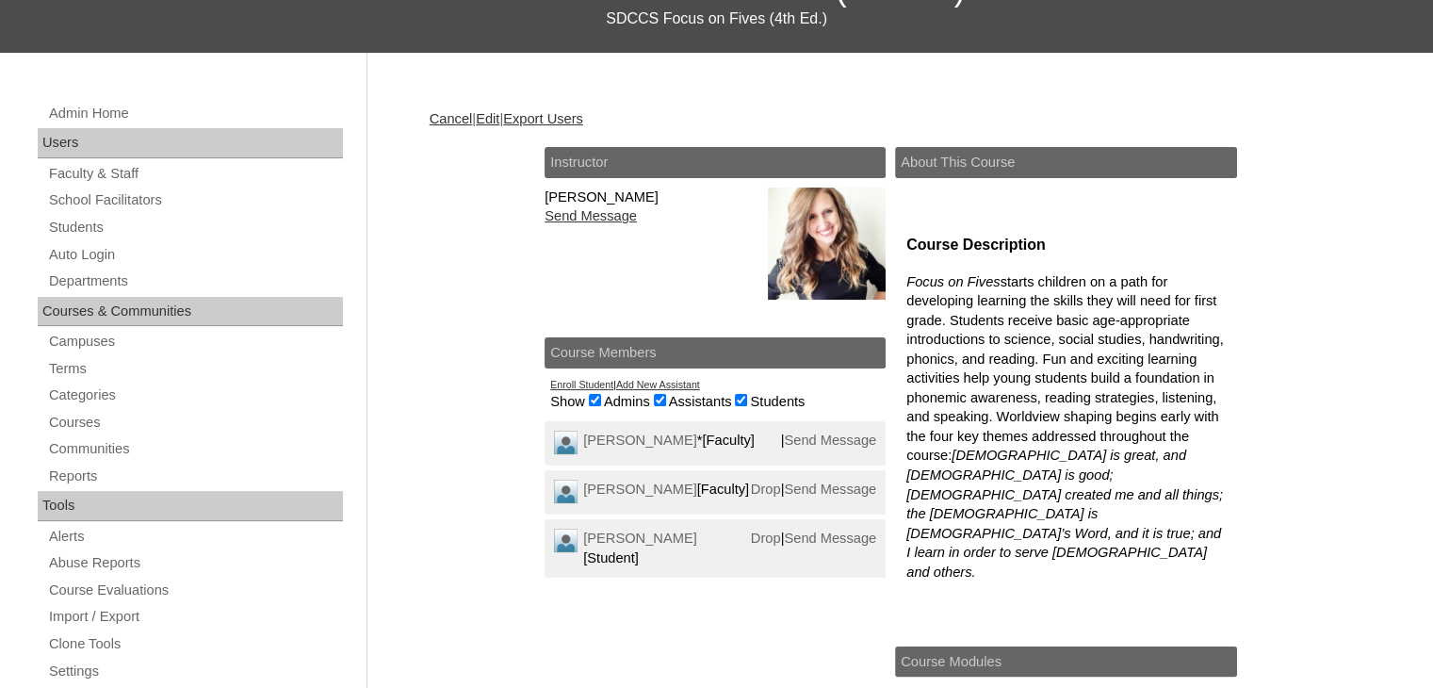
click at [650, 385] on link "Add New Assistant" at bounding box center [658, 384] width 84 height 11
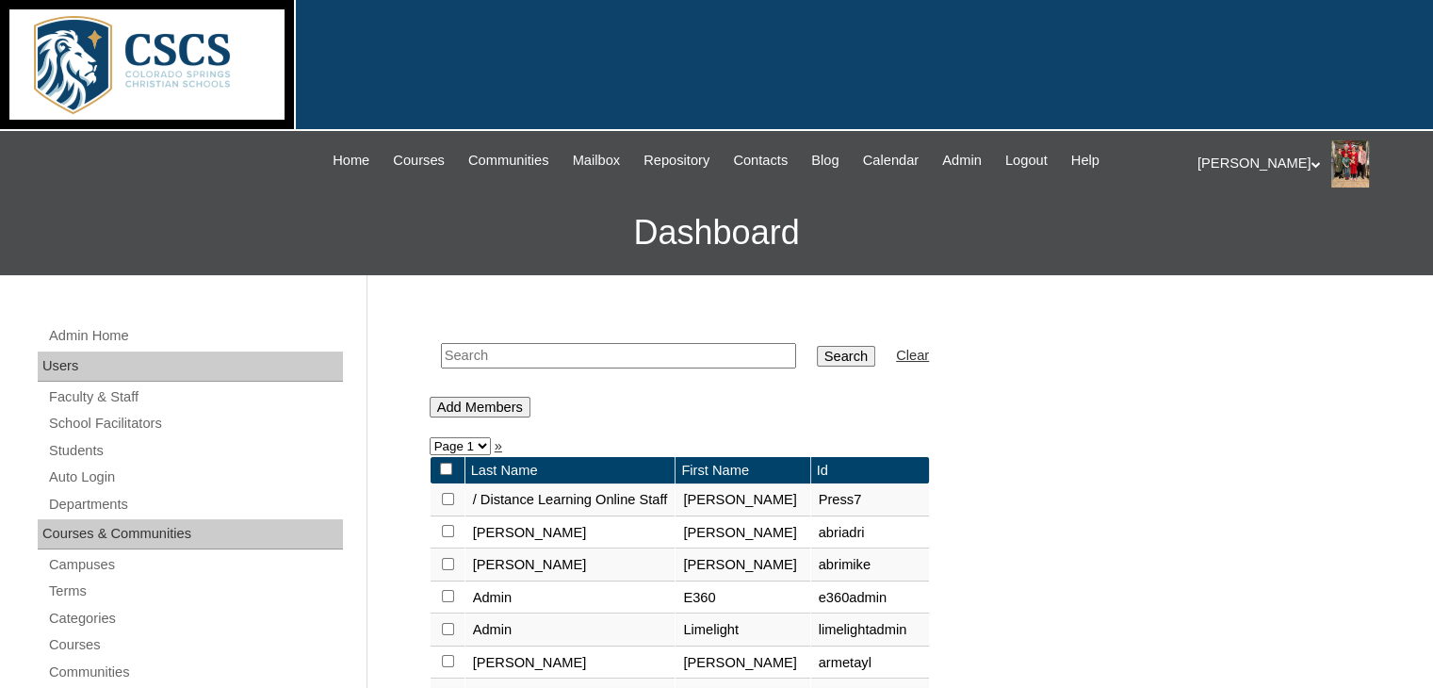
click at [467, 355] on input "text" at bounding box center [618, 355] width 355 height 25
type input "snow"
click at [817, 355] on input "Search" at bounding box center [846, 356] width 58 height 21
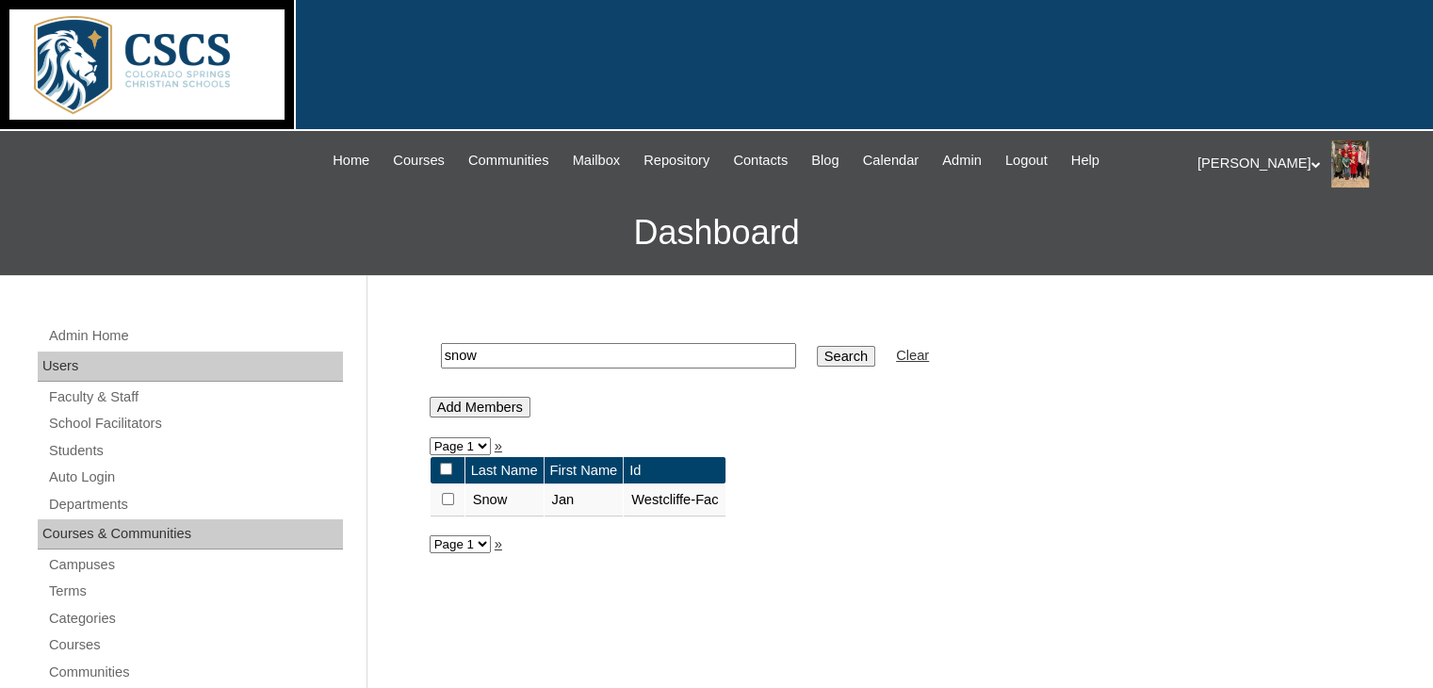
click at [450, 498] on input "checkbox" at bounding box center [448, 499] width 12 height 12
checkbox input "true"
click at [478, 410] on input "Add Members" at bounding box center [480, 407] width 101 height 21
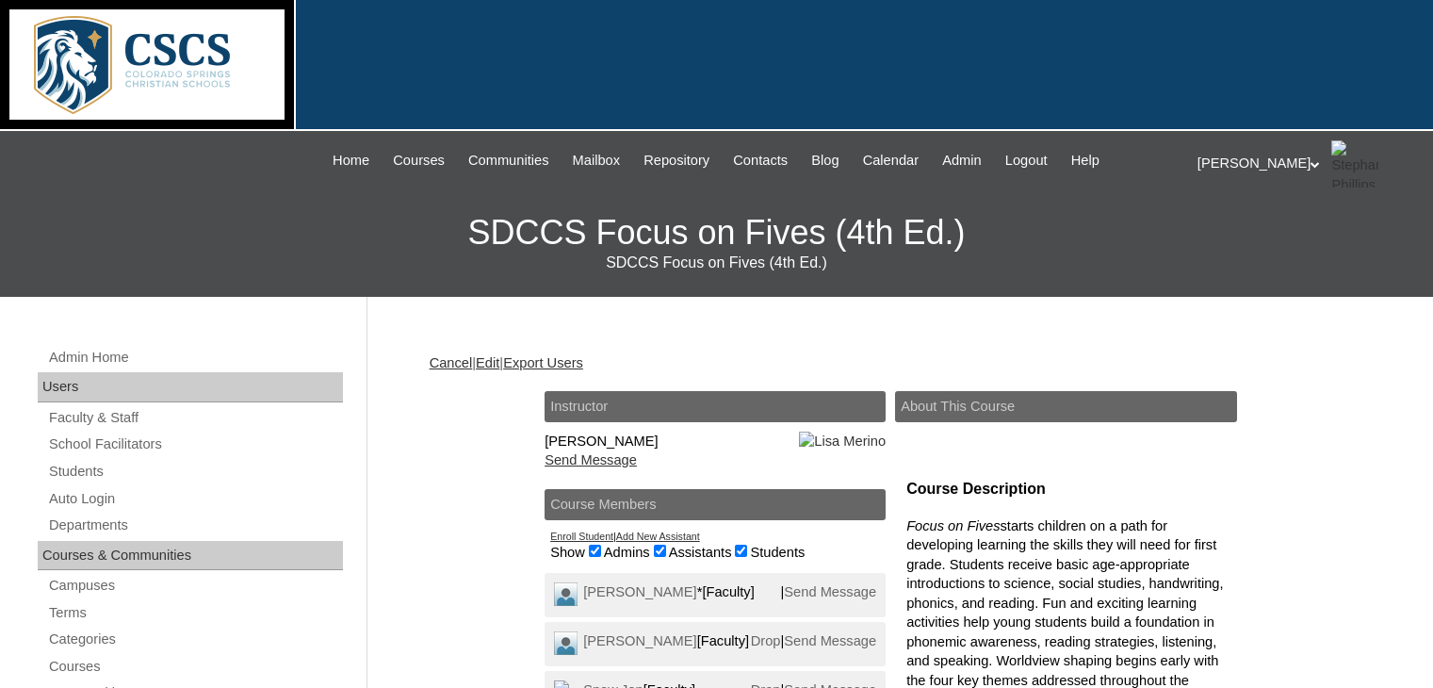
scroll to position [221, 0]
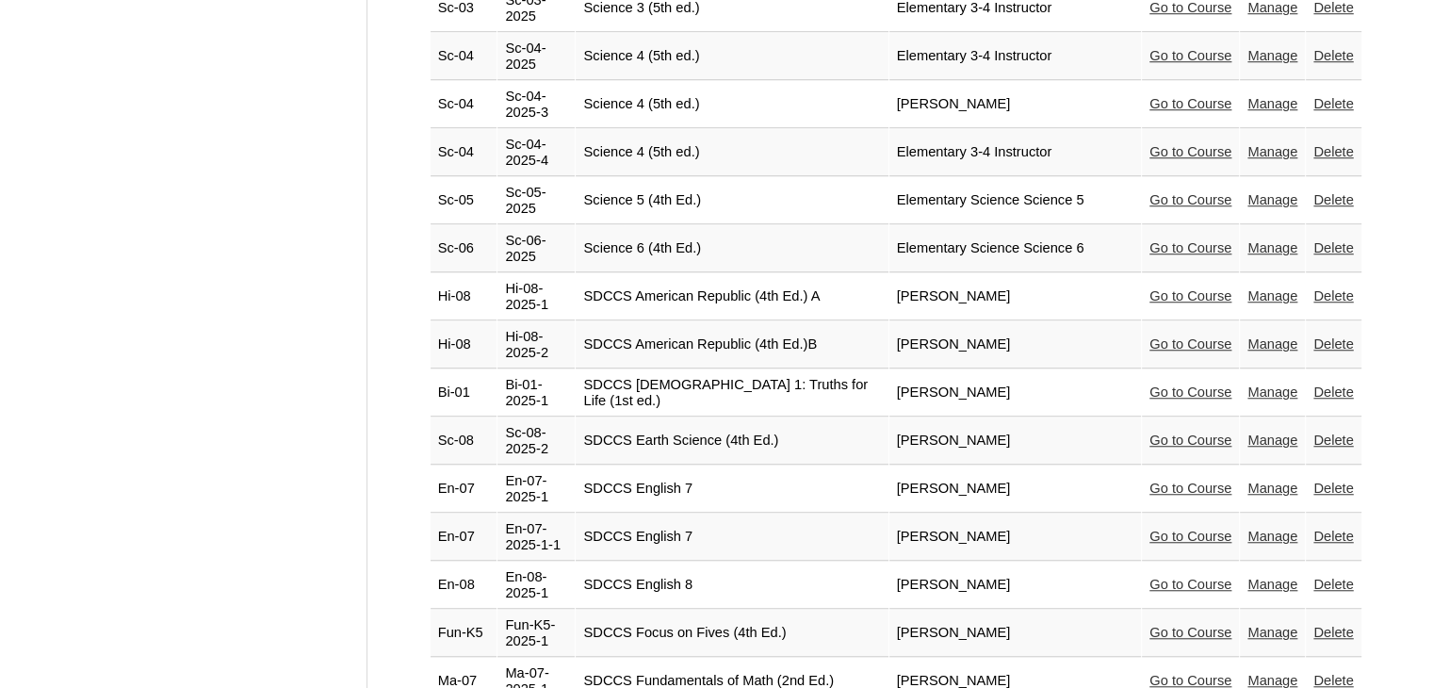
scroll to position [8597, 0]
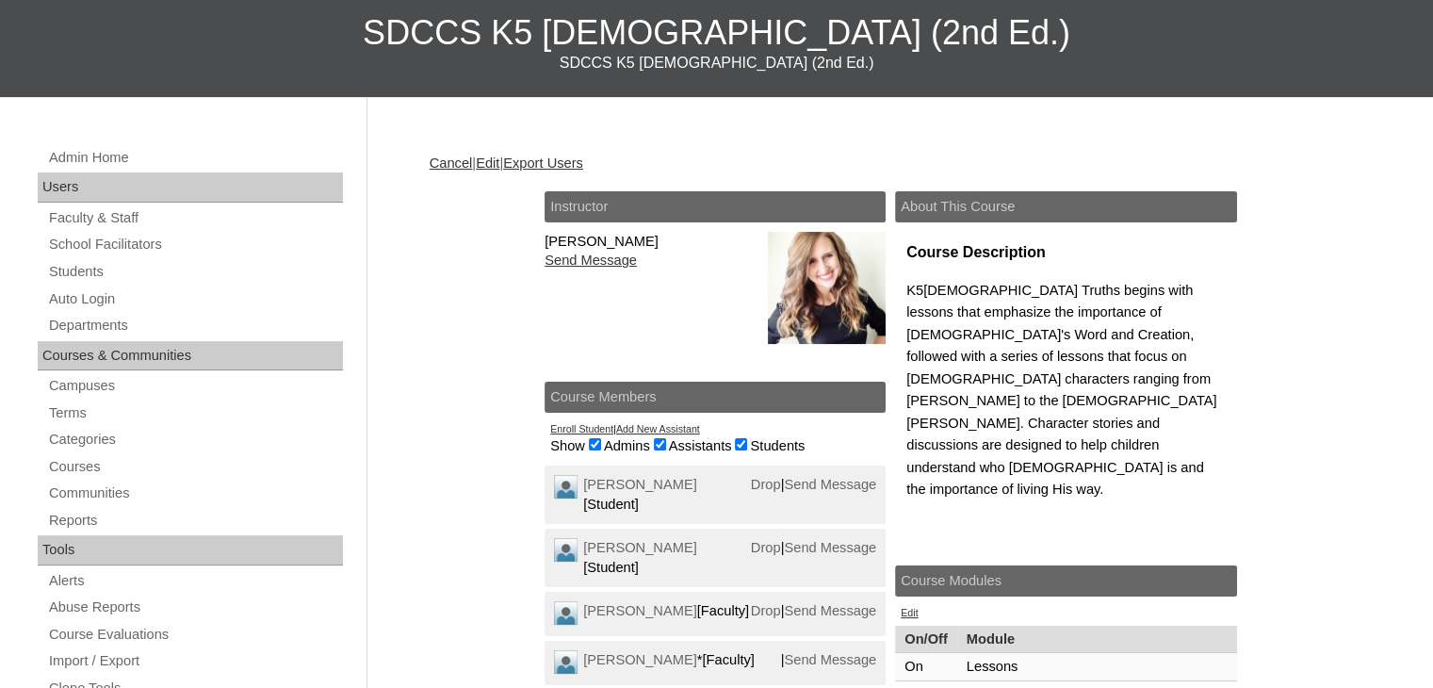
scroll to position [285, 0]
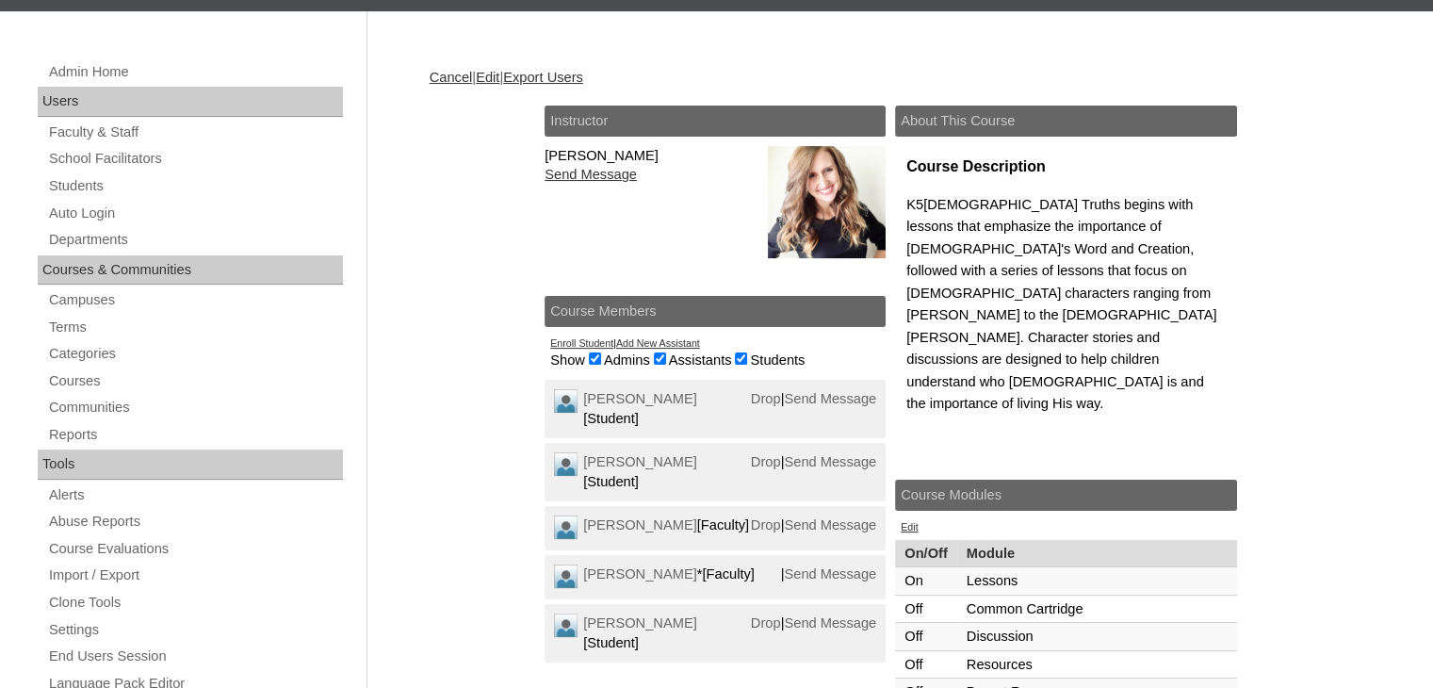
click at [641, 337] on link "Add New Assistant" at bounding box center [658, 342] width 84 height 11
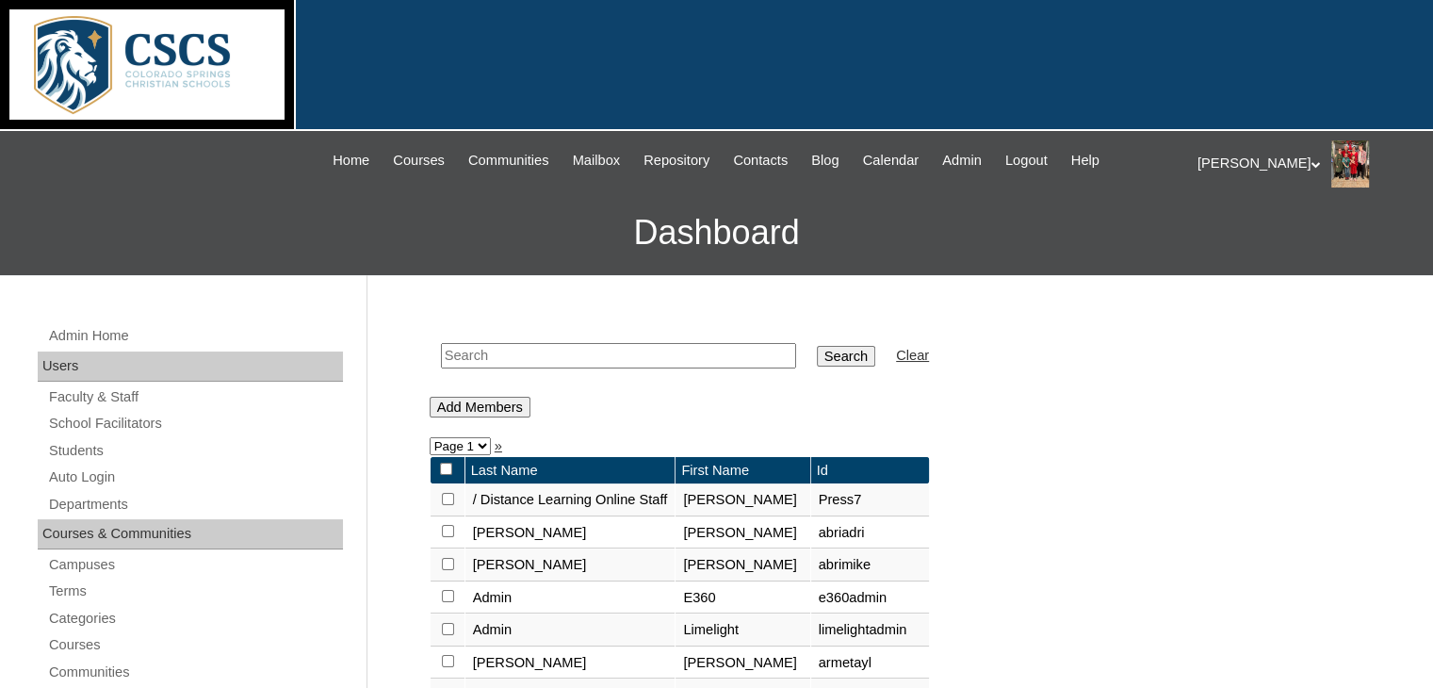
click at [517, 356] on input "text" at bounding box center [618, 355] width 355 height 25
type input "snow"
click at [817, 355] on input "Search" at bounding box center [846, 356] width 58 height 21
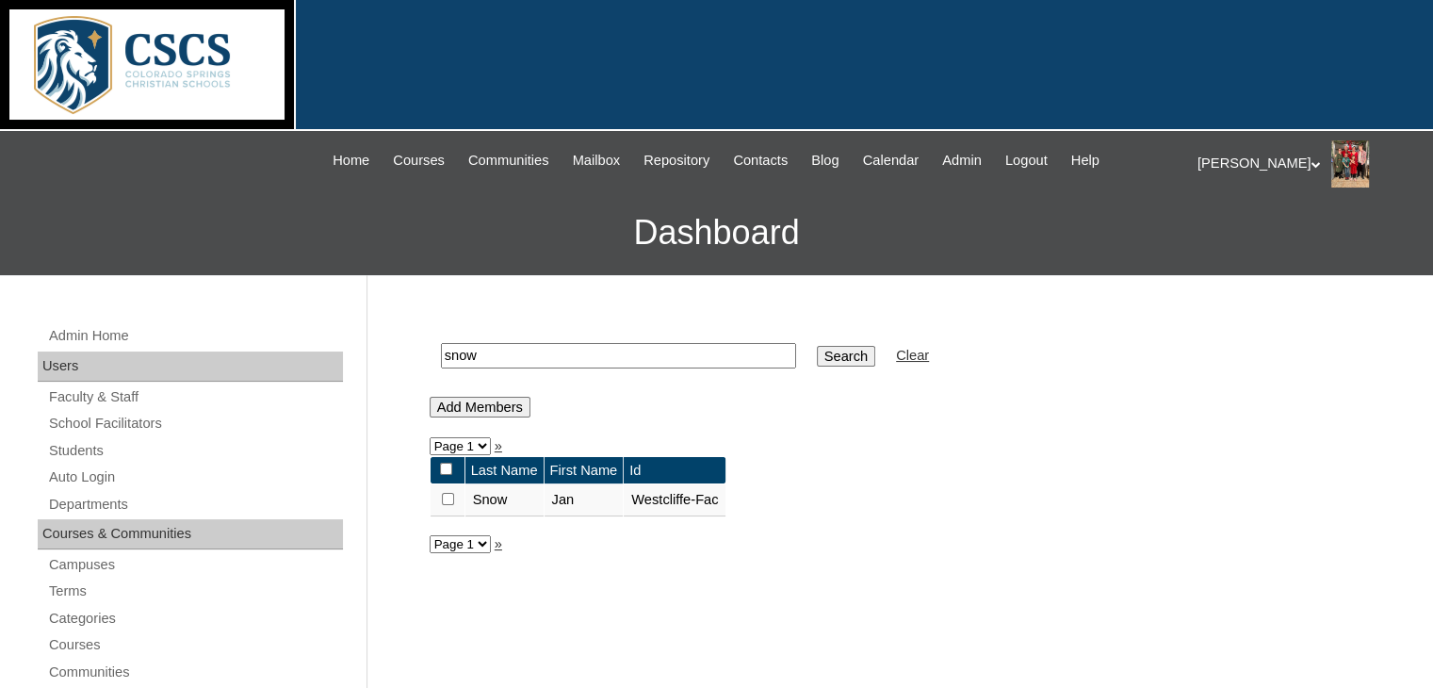
click at [449, 497] on input "checkbox" at bounding box center [448, 499] width 12 height 12
checkbox input "true"
click at [486, 405] on input "Add Members" at bounding box center [480, 407] width 101 height 21
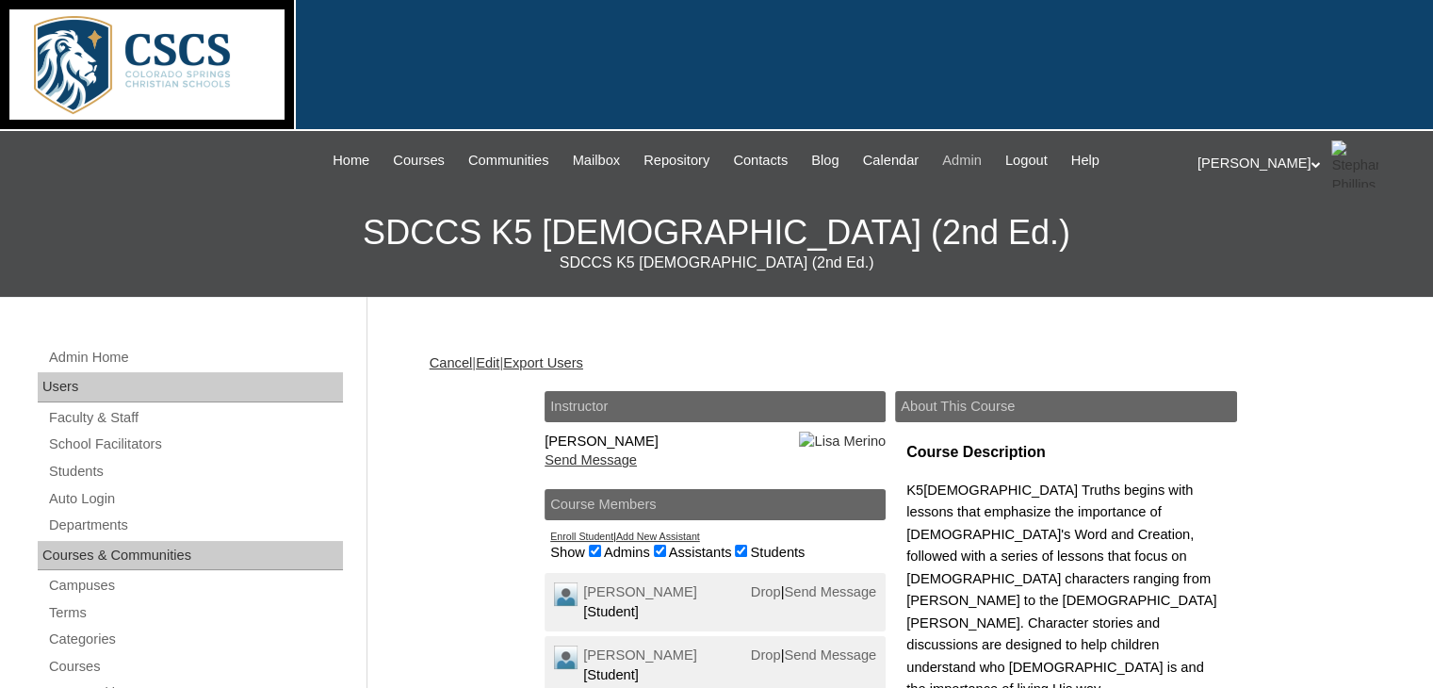
click at [977, 159] on span "Admin" at bounding box center [962, 161] width 40 height 22
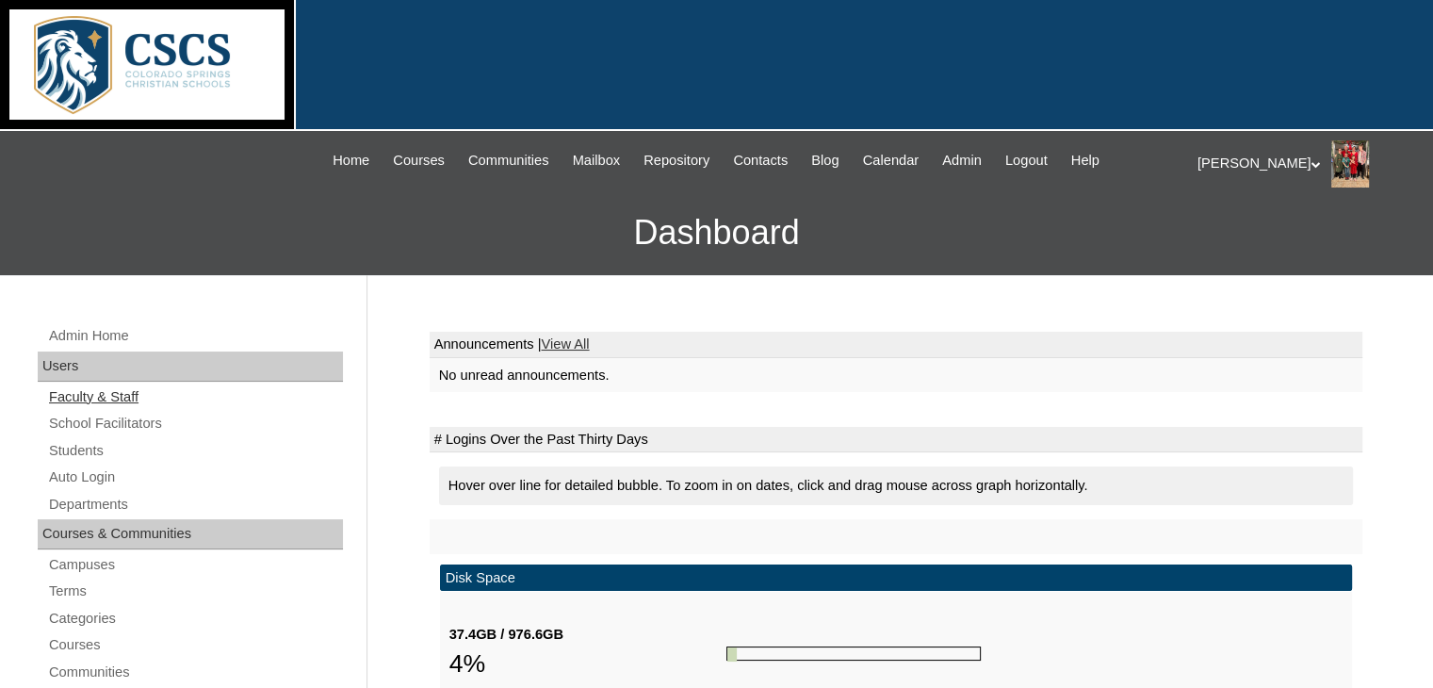
click at [118, 391] on link "Faculty & Staff" at bounding box center [195, 397] width 296 height 24
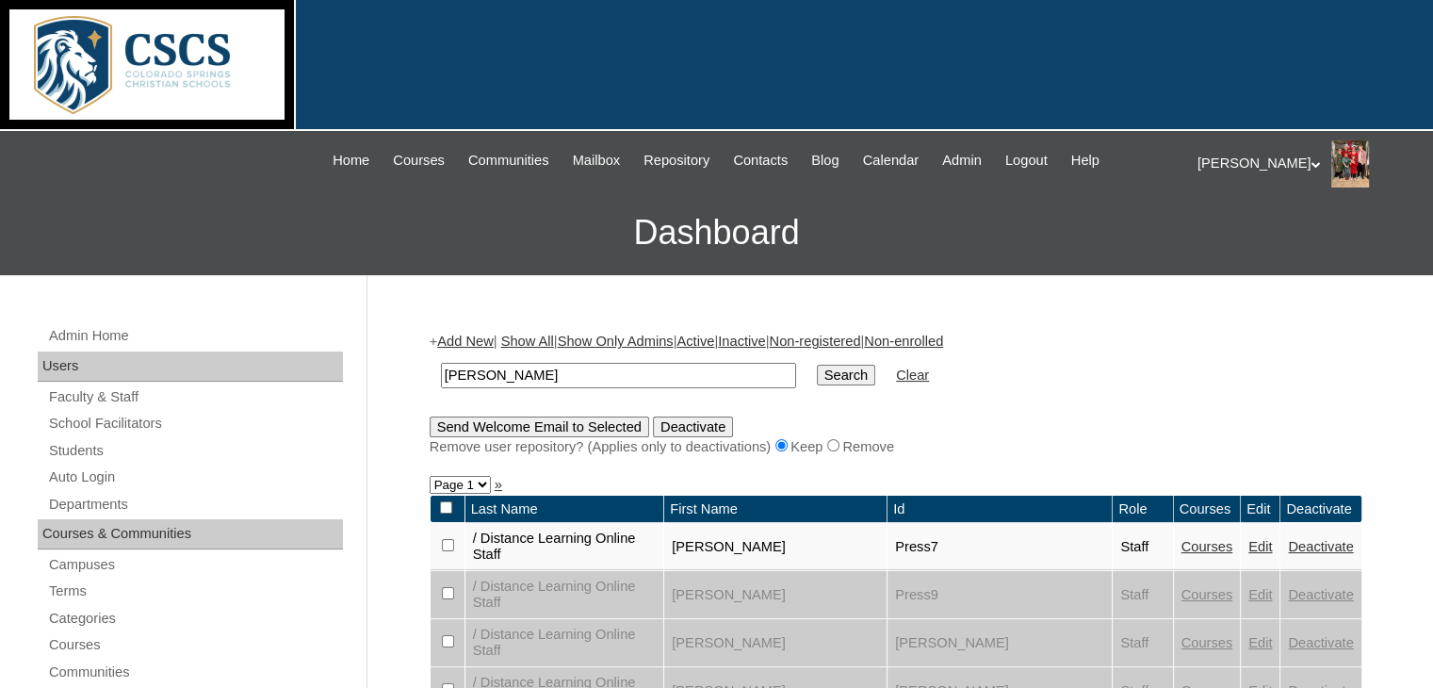
type input "[PERSON_NAME]"
click at [817, 365] on input "Search" at bounding box center [846, 375] width 58 height 21
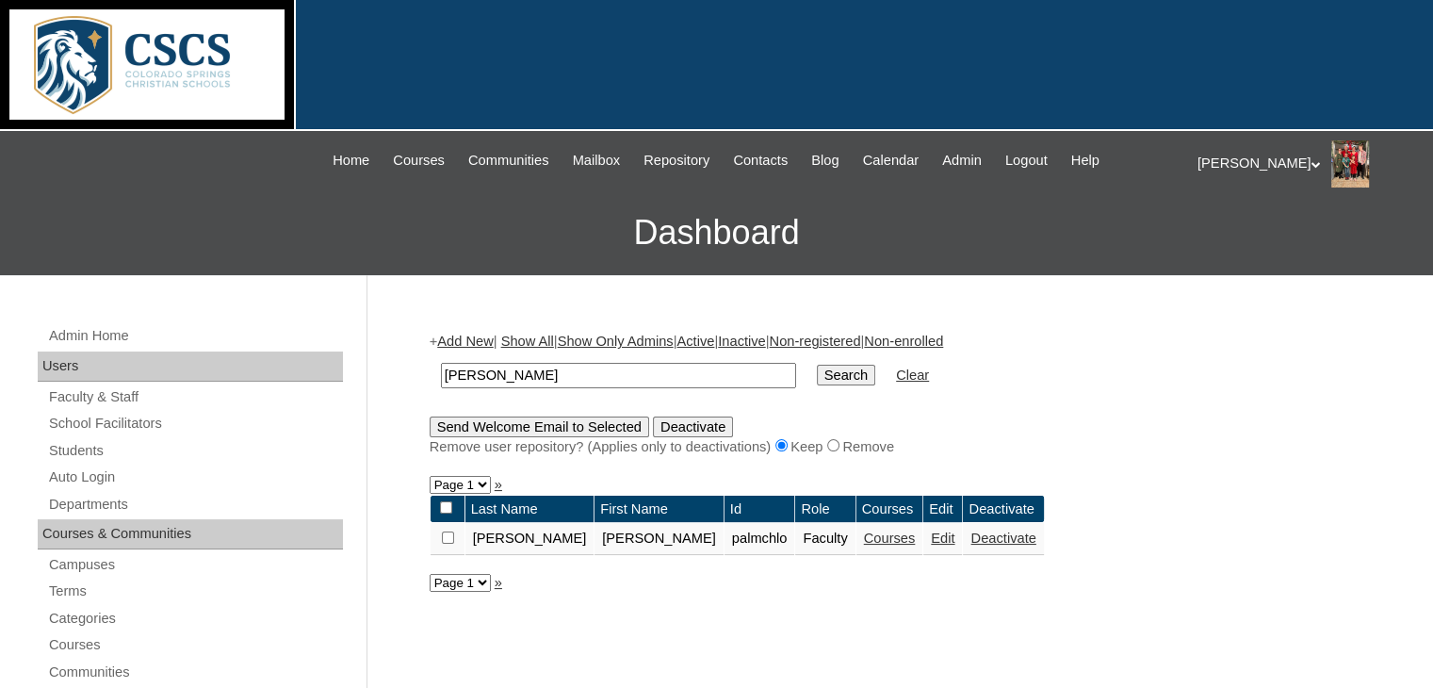
click at [864, 541] on link "Courses" at bounding box center [890, 537] width 52 height 15
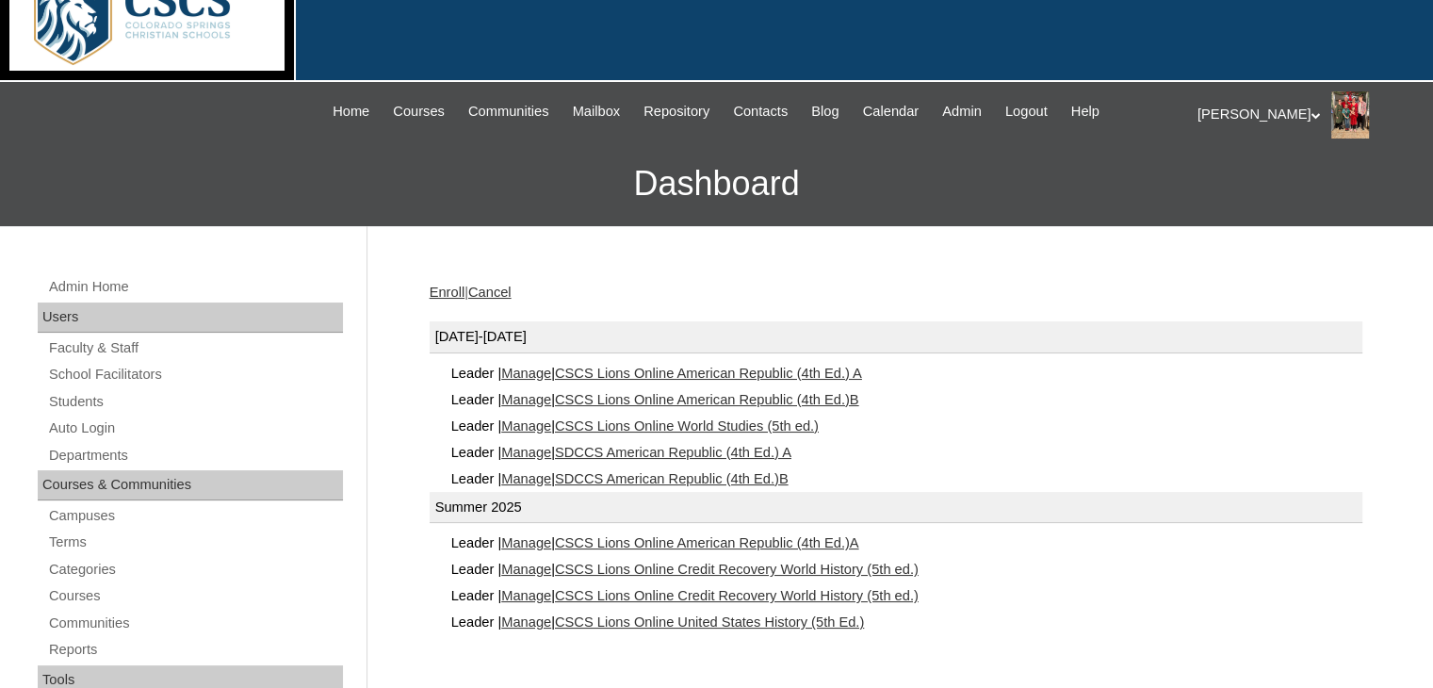
scroll to position [53, 0]
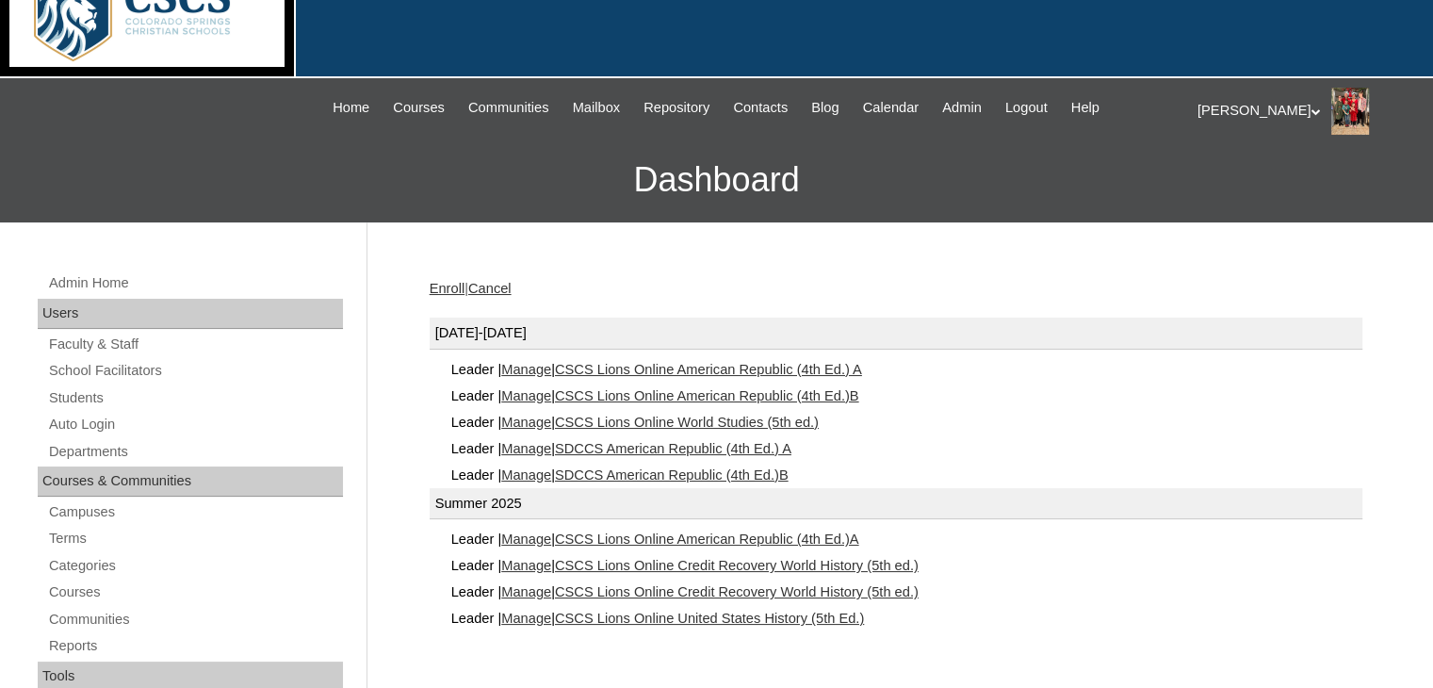
click at [791, 421] on link "CSCS Lions Online World Studies (5th ed.)" at bounding box center [687, 421] width 264 height 15
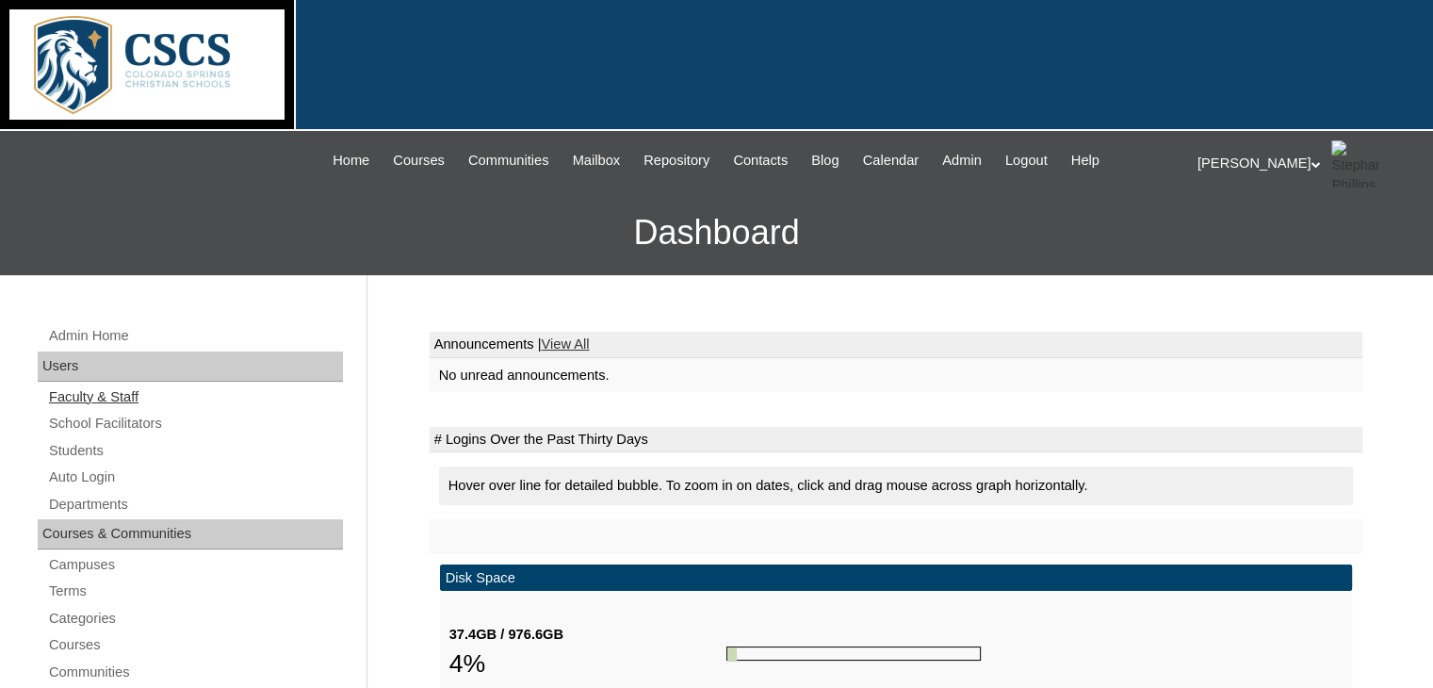
click at [91, 393] on link "Faculty & Staff" at bounding box center [195, 397] width 296 height 24
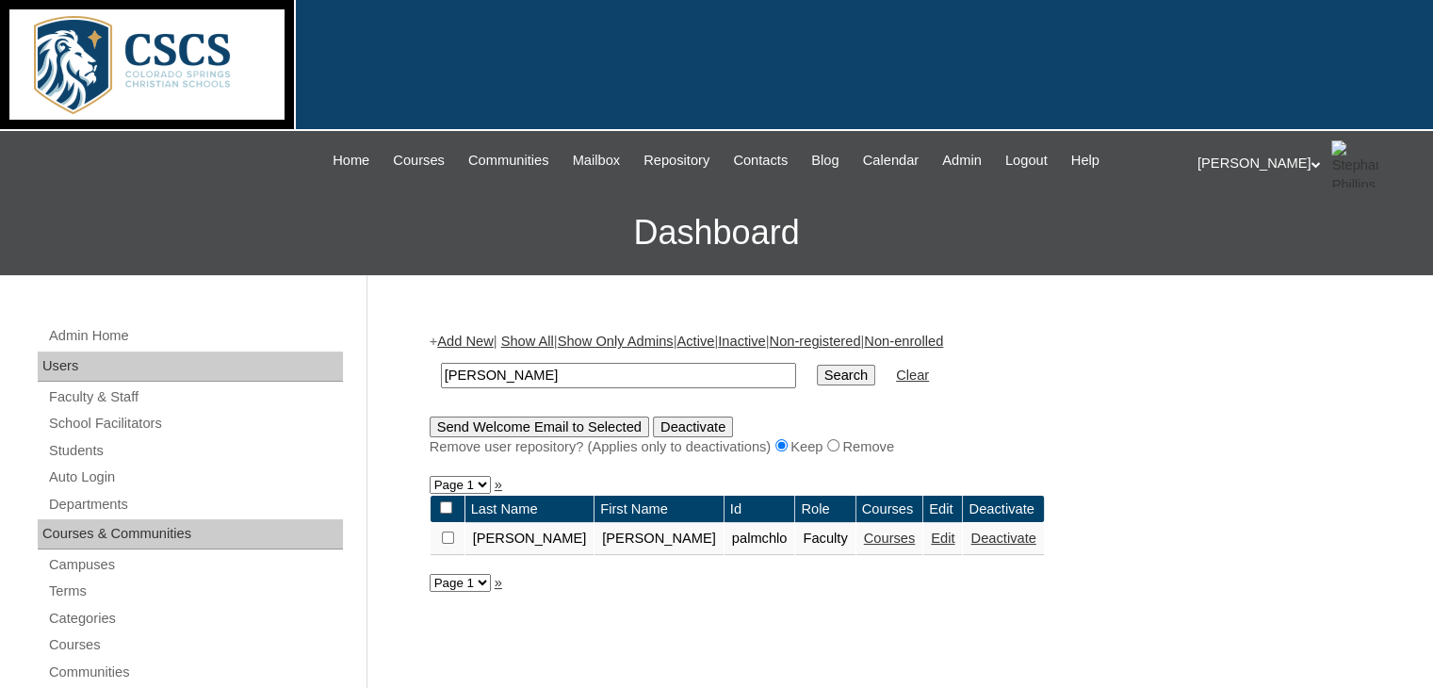
drag, startPoint x: 498, startPoint y: 363, endPoint x: 439, endPoint y: 379, distance: 61.5
click at [441, 379] on input "palmer" at bounding box center [618, 375] width 355 height 25
type input "amy"
click at [817, 378] on input "Search" at bounding box center [846, 375] width 58 height 21
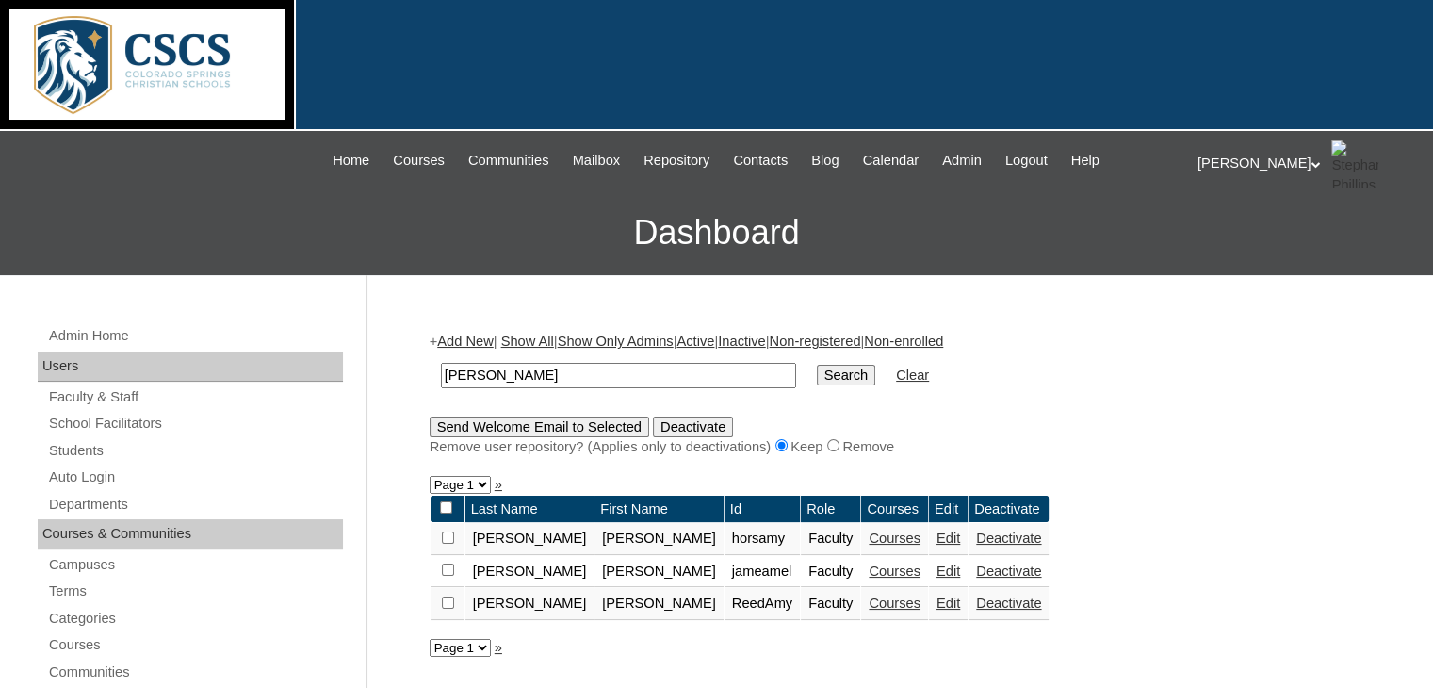
click at [868, 535] on link "Courses" at bounding box center [894, 537] width 52 height 15
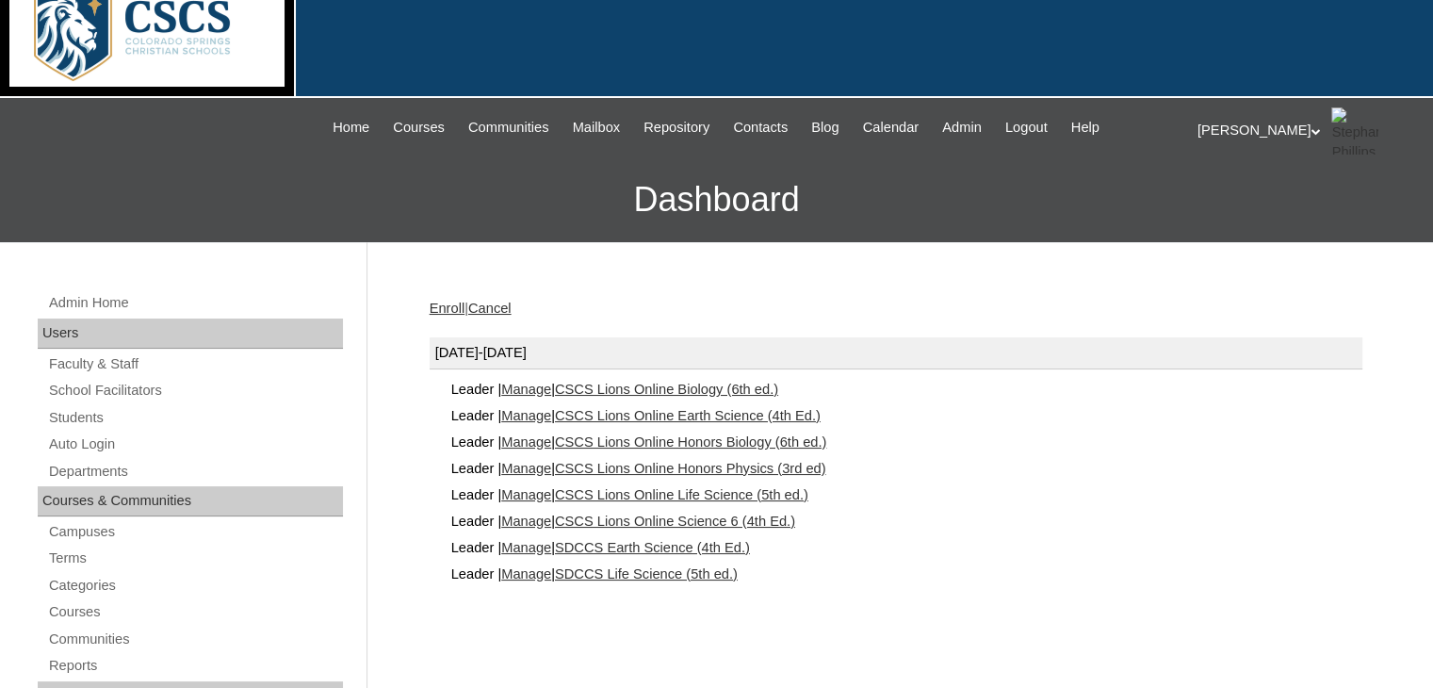
scroll to position [34, 0]
click at [700, 519] on link "CSCS Lions Online Science 6 (4th Ed.)" at bounding box center [675, 519] width 240 height 15
